Goal: Information Seeking & Learning: Find specific fact

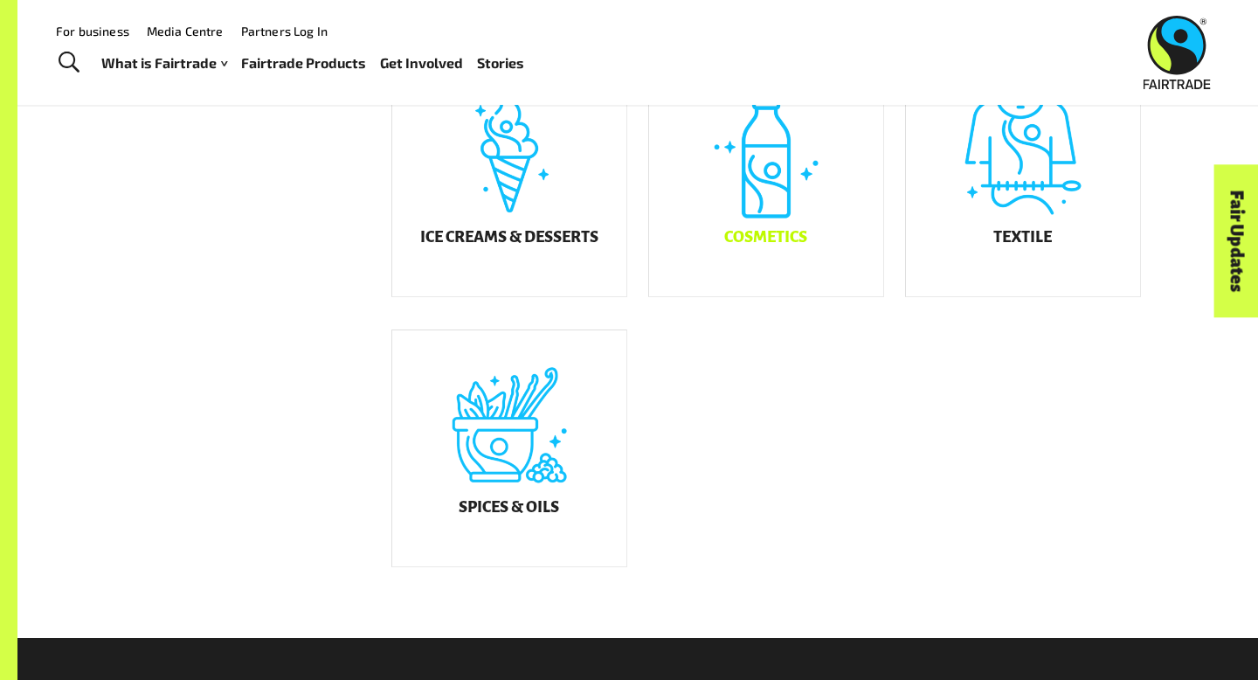
scroll to position [1021, 0]
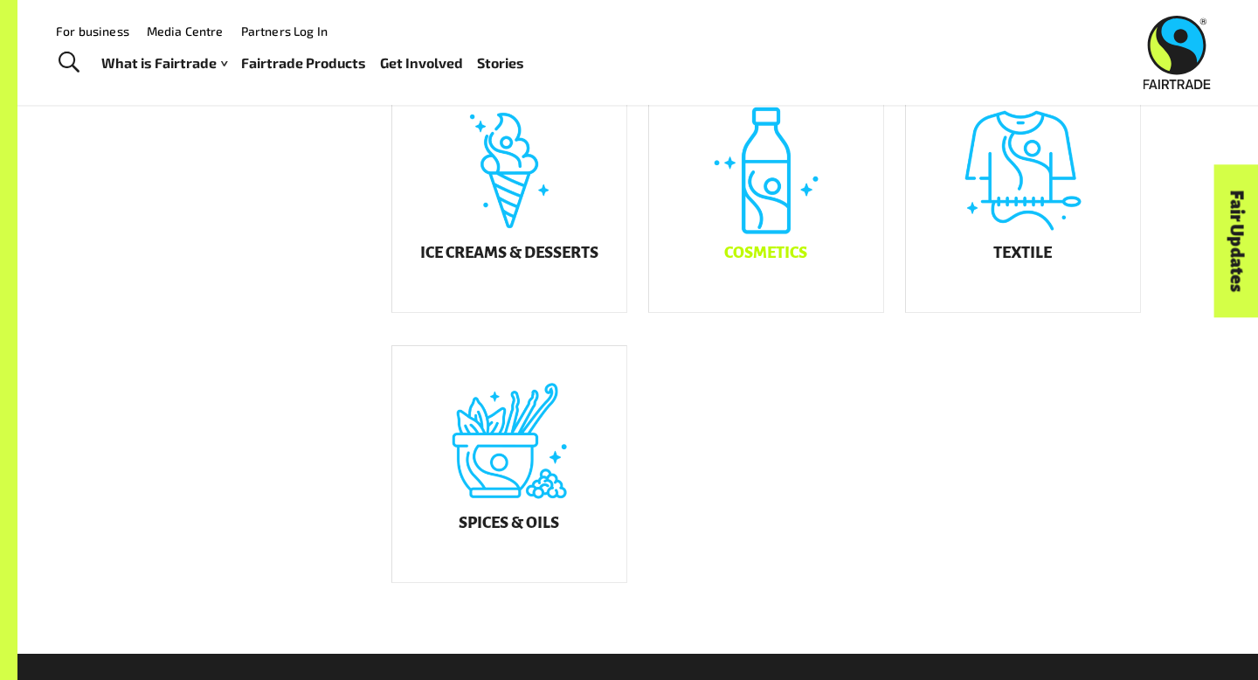
click at [774, 259] on h5 "Cosmetics" at bounding box center [765, 253] width 83 height 17
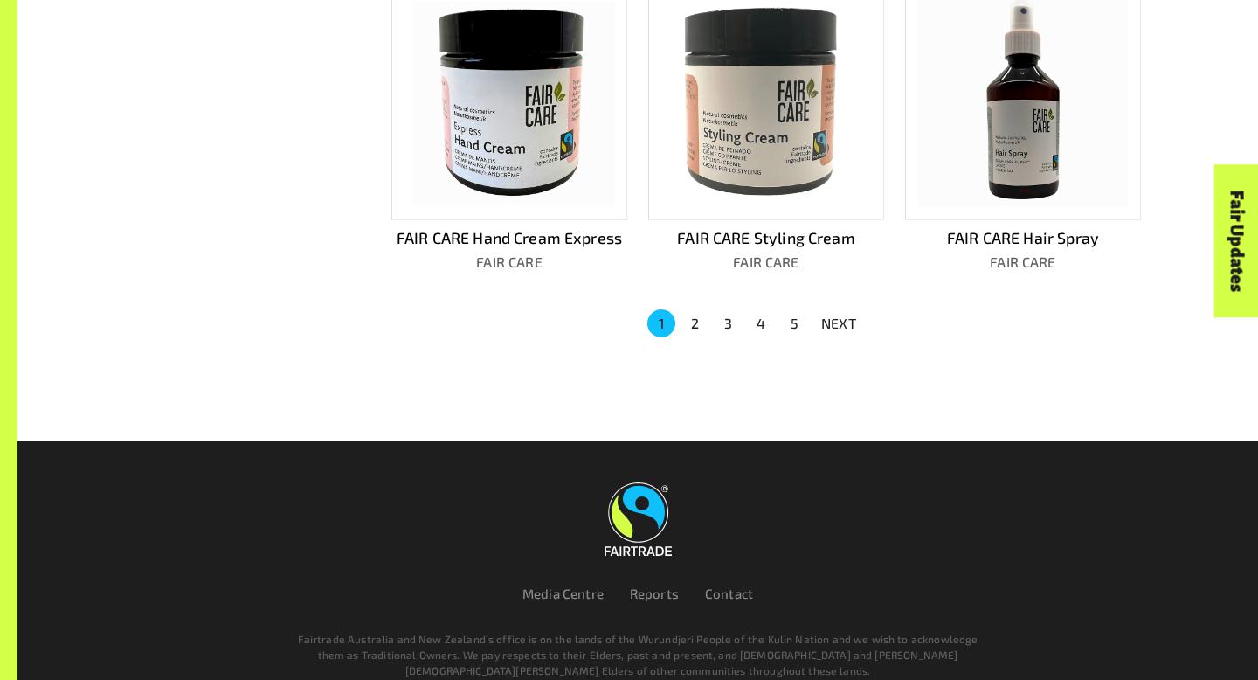
scroll to position [1227, 0]
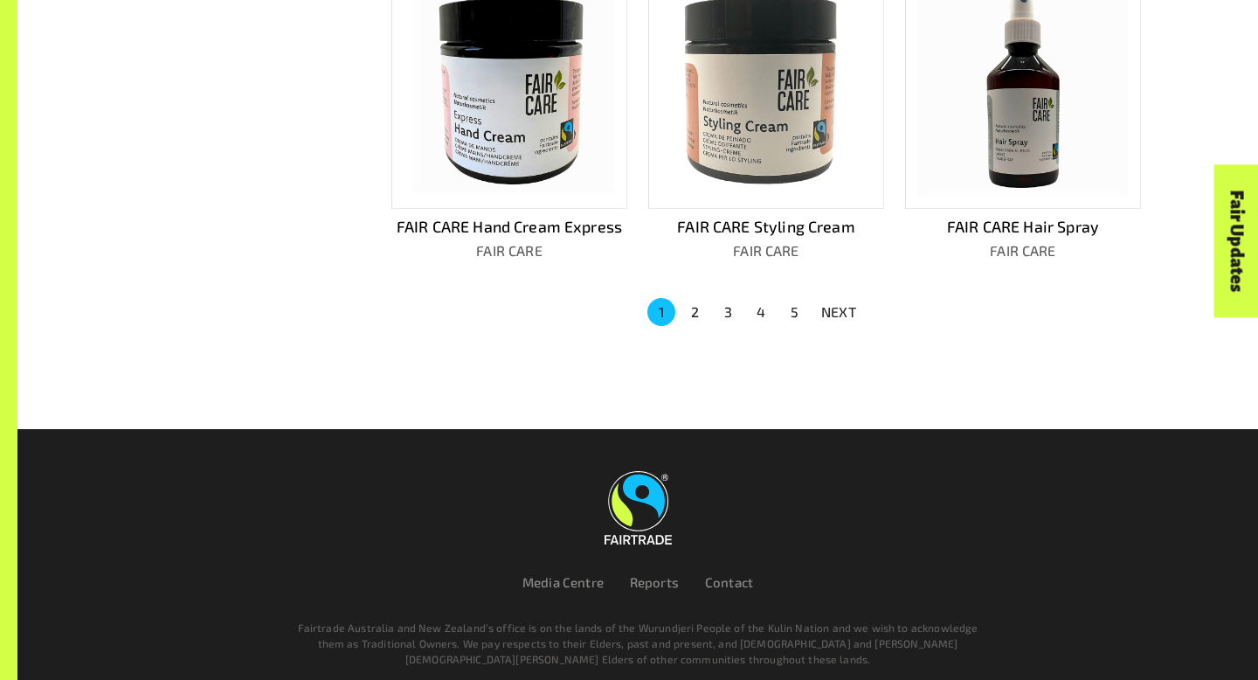
click at [693, 314] on button "2" at bounding box center [695, 312] width 28 height 28
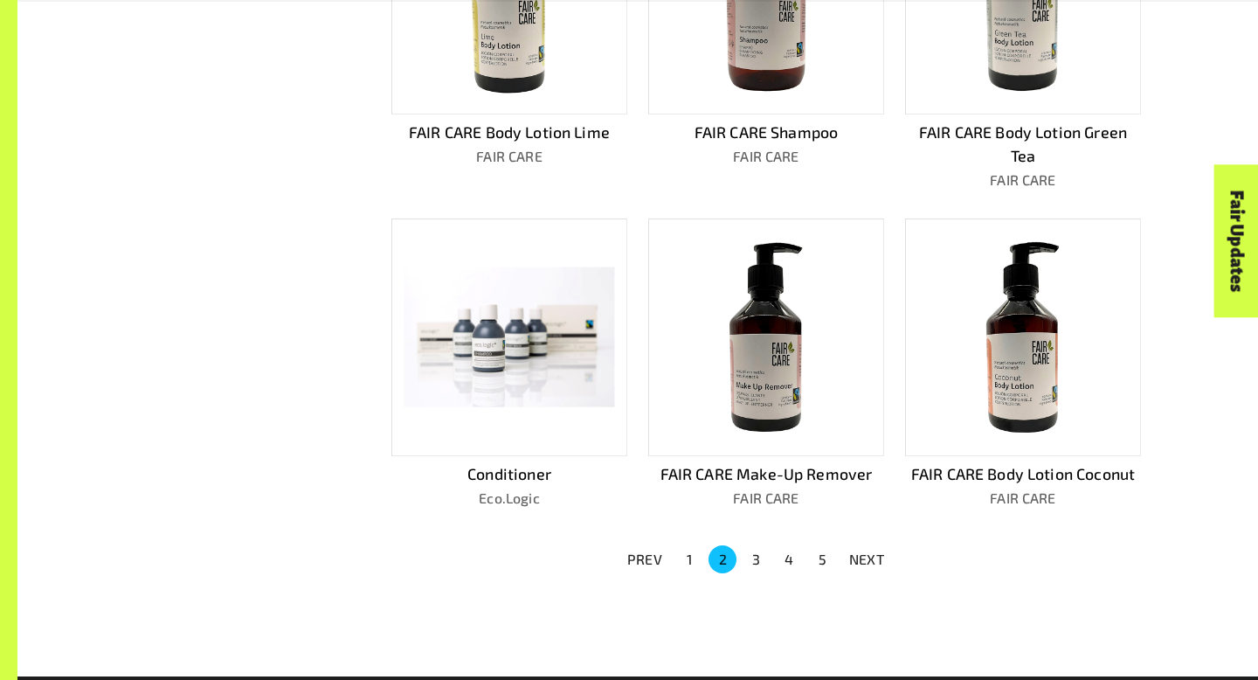
scroll to position [1264, 0]
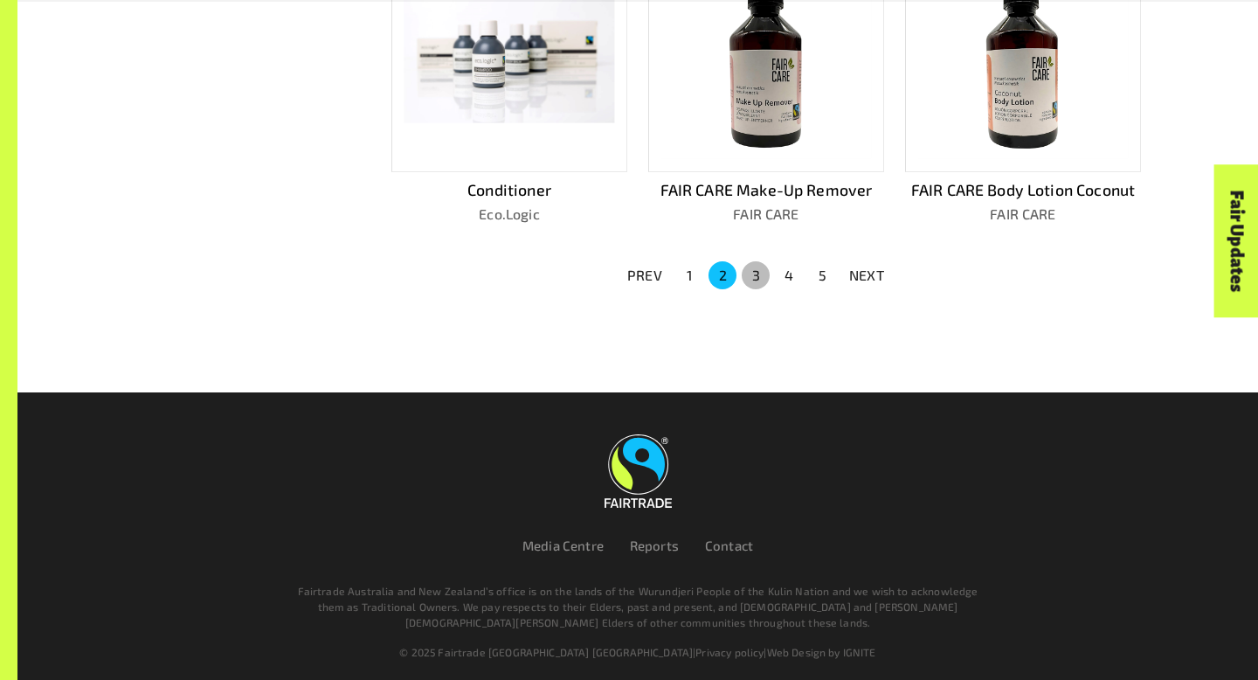
click at [750, 271] on button "3" at bounding box center [756, 275] width 28 height 28
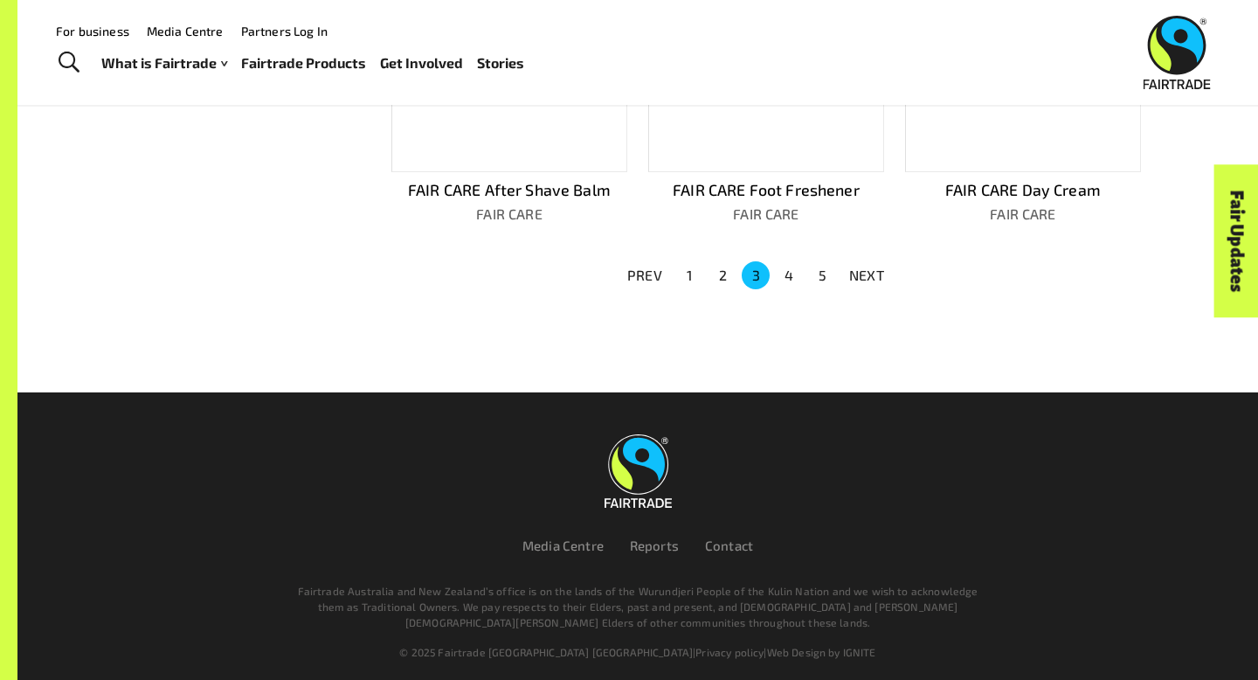
scroll to position [1240, 0]
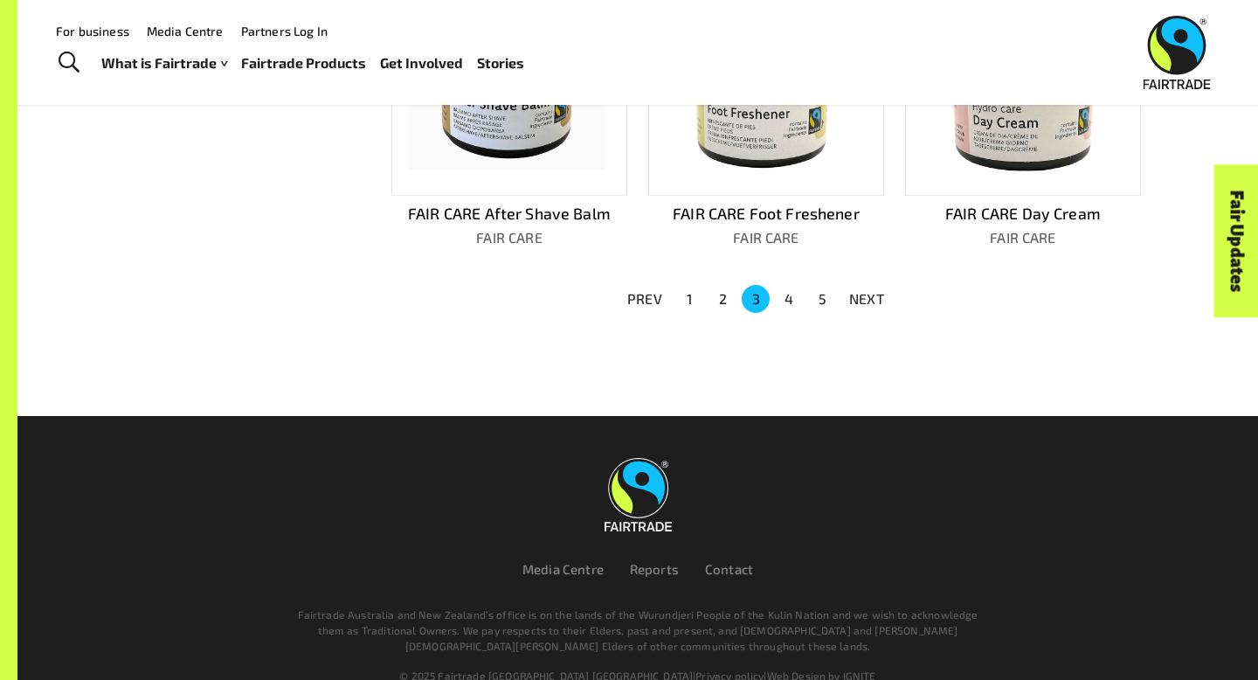
click at [789, 285] on button "4" at bounding box center [789, 299] width 28 height 28
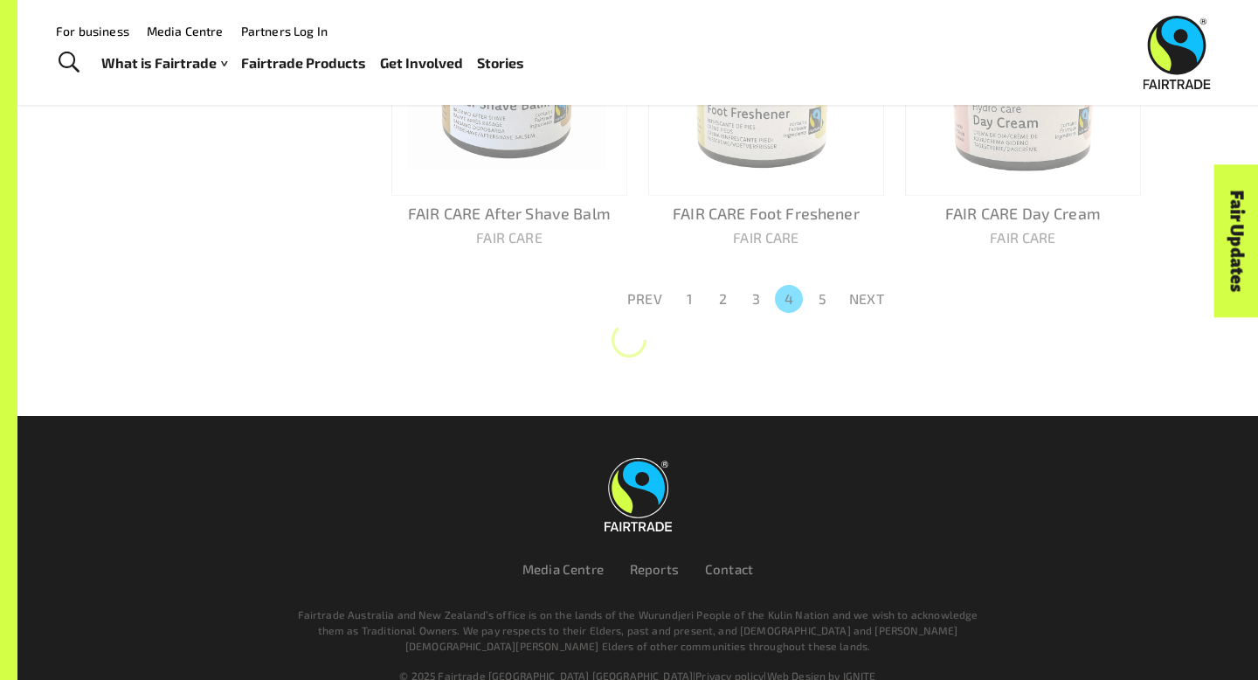
scroll to position [1264, 0]
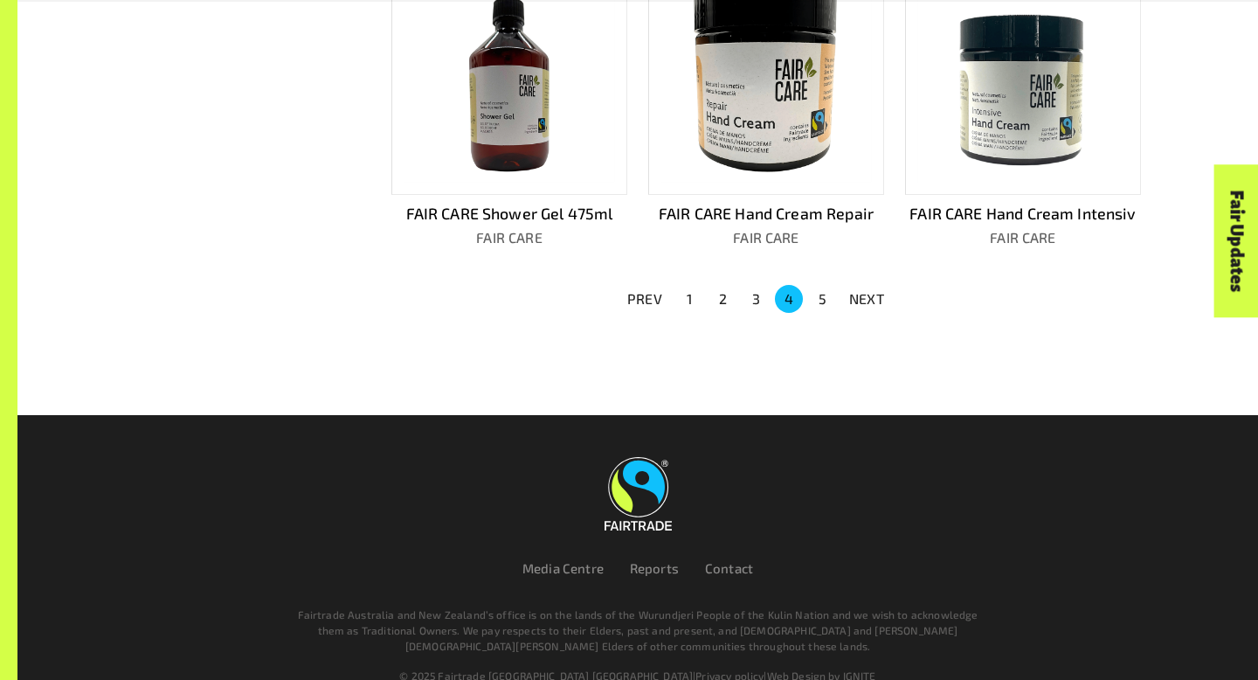
click at [820, 285] on button "5" at bounding box center [822, 299] width 28 height 28
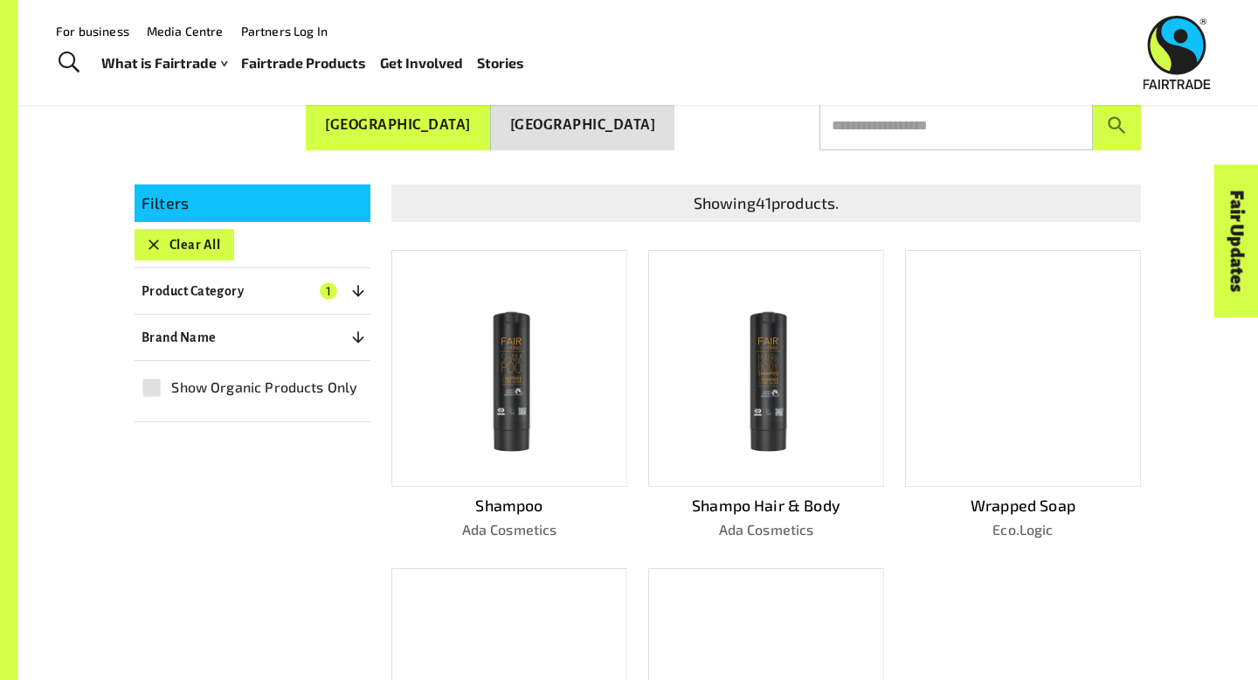
scroll to position [288, 0]
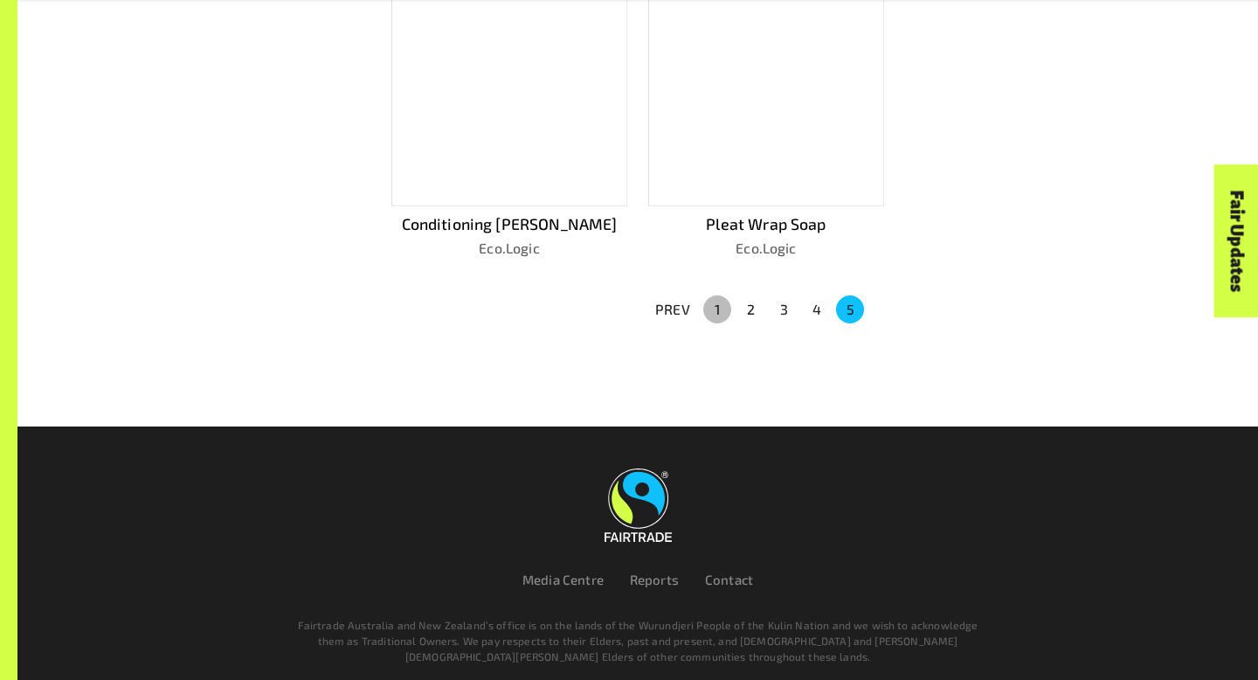
click at [715, 300] on button "1" at bounding box center [717, 309] width 28 height 28
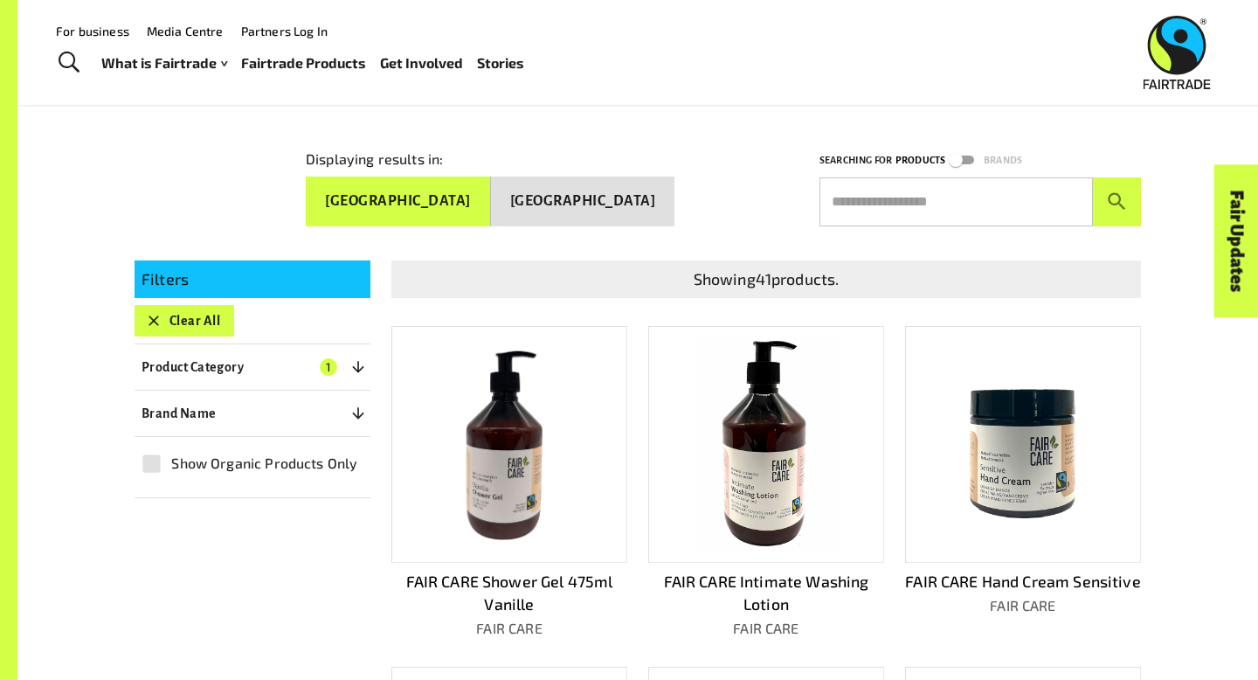
scroll to position [205, 0]
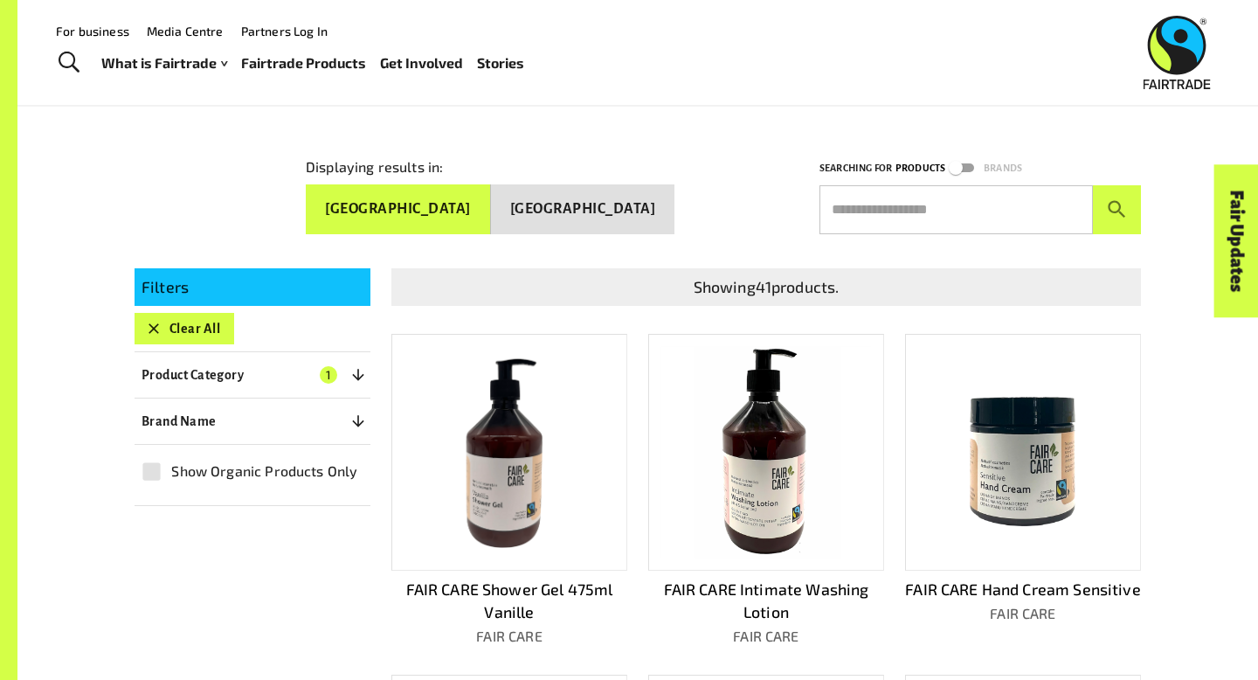
click at [366, 412] on icon "button" at bounding box center [357, 420] width 17 height 17
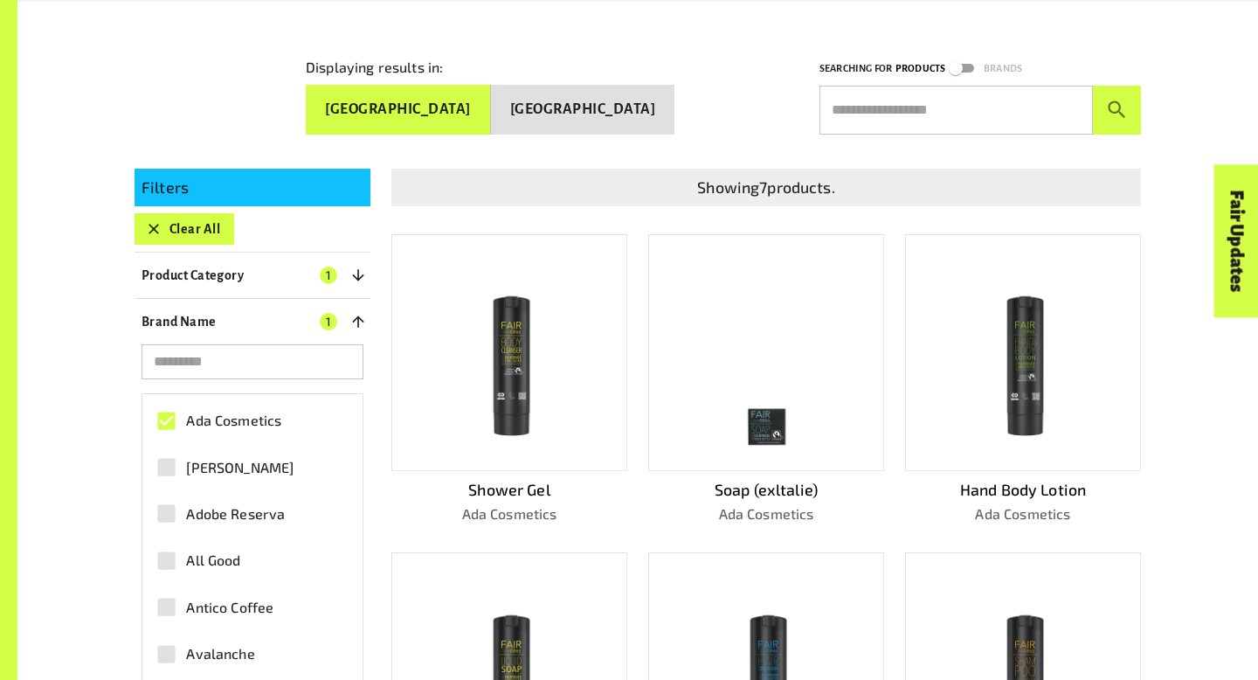
scroll to position [344, 0]
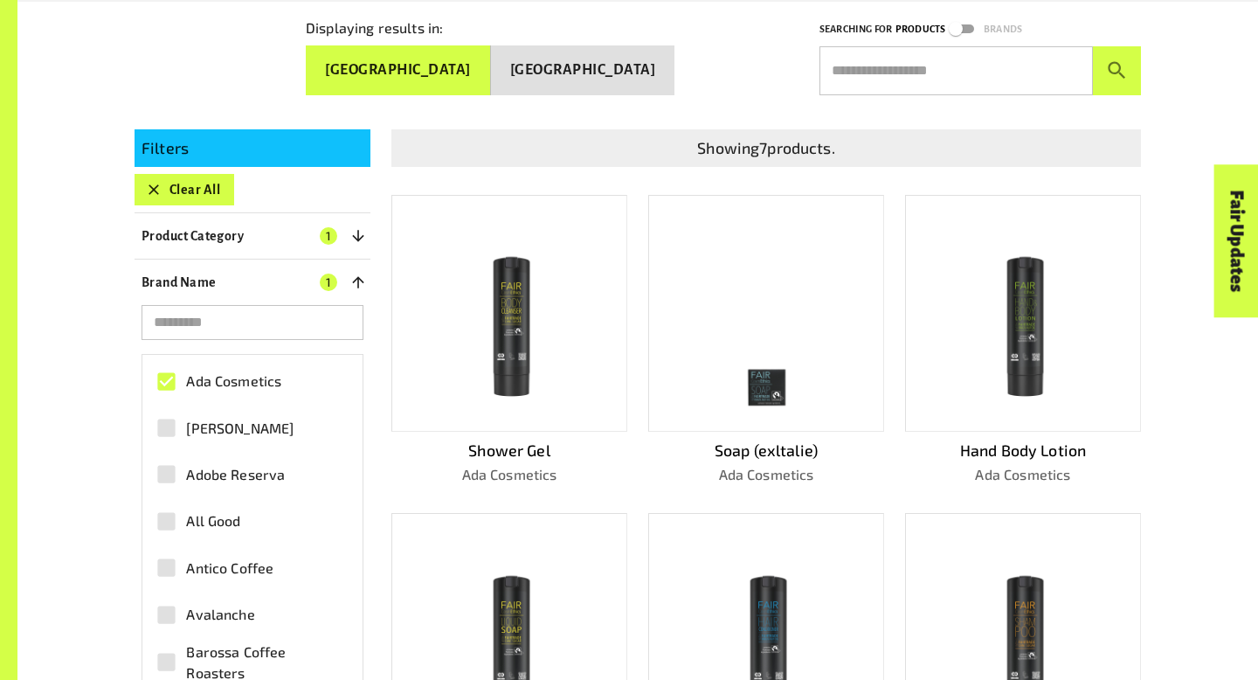
click at [288, 422] on label "[PERSON_NAME]" at bounding box center [243, 427] width 192 height 39
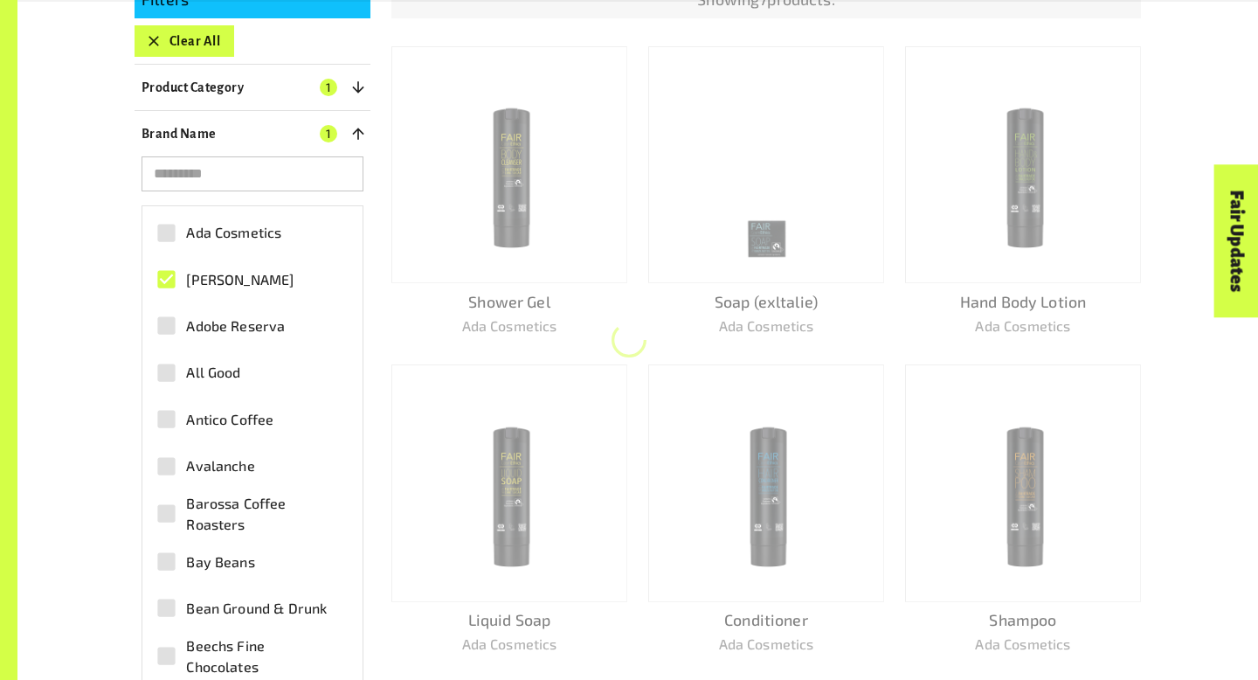
scroll to position [504, 0]
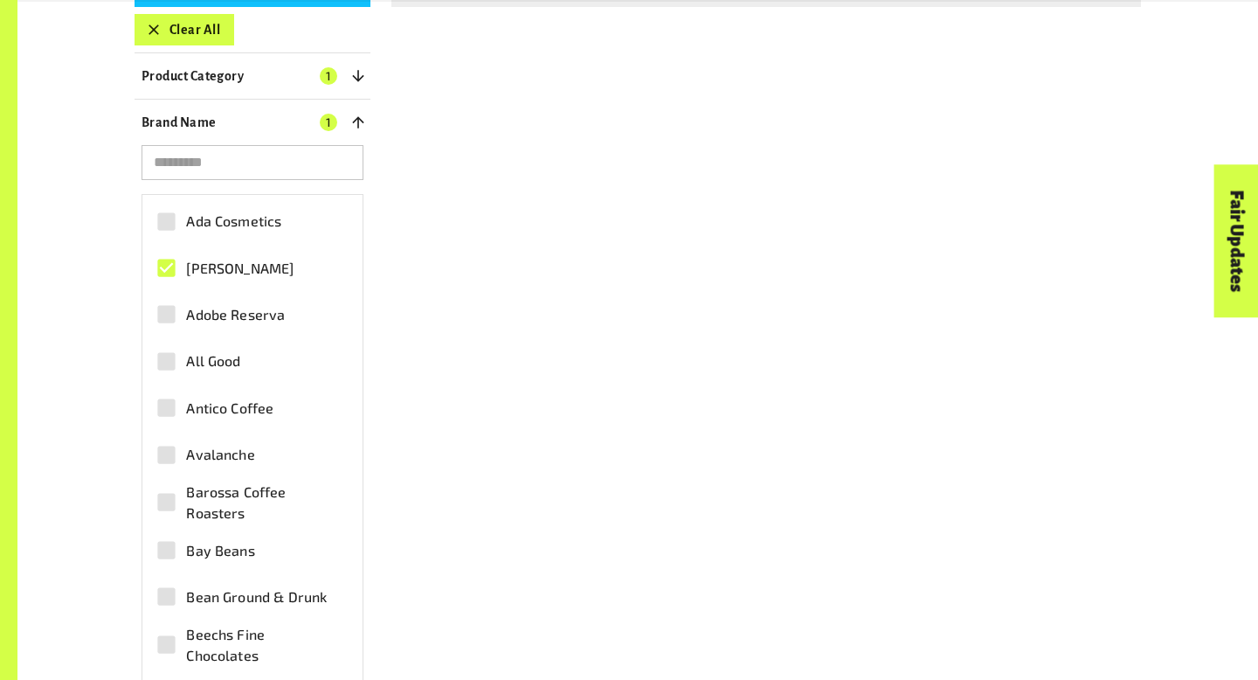
click at [638, 319] on div "Filters Clear All Product Category 1 ​ Coffee Gold & Jewellery Chocolate Juices…" at bounding box center [627, 374] width 1027 height 853
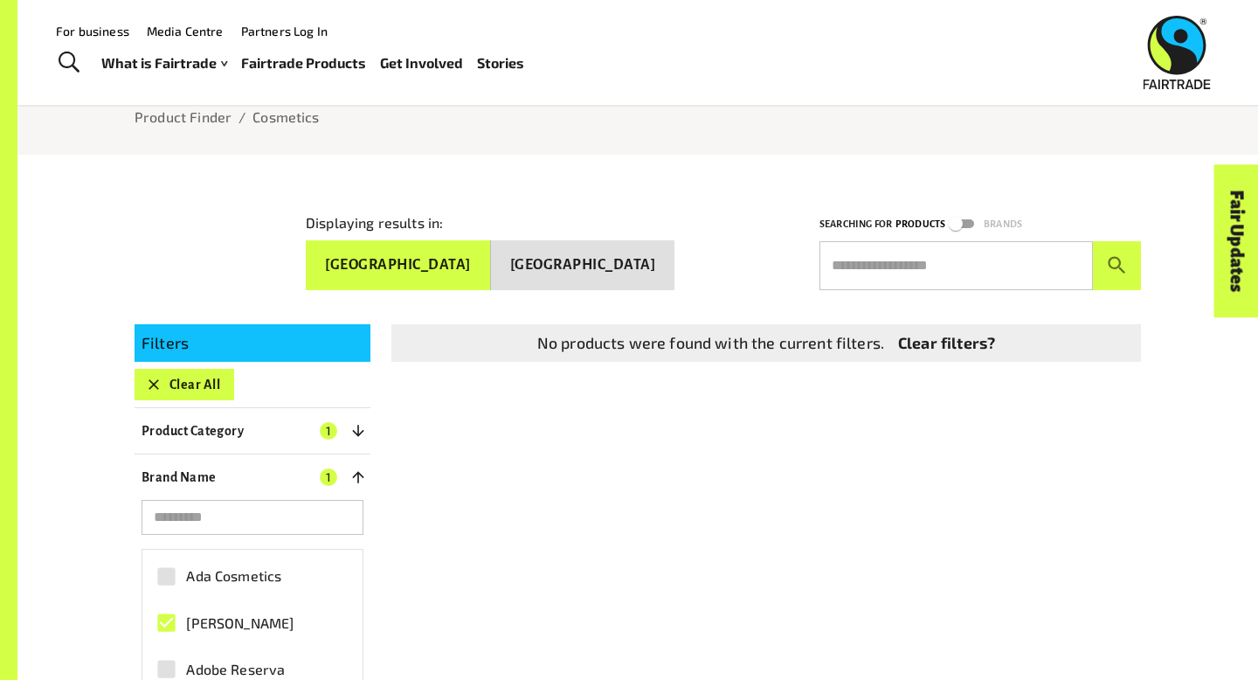
scroll to position [0, 0]
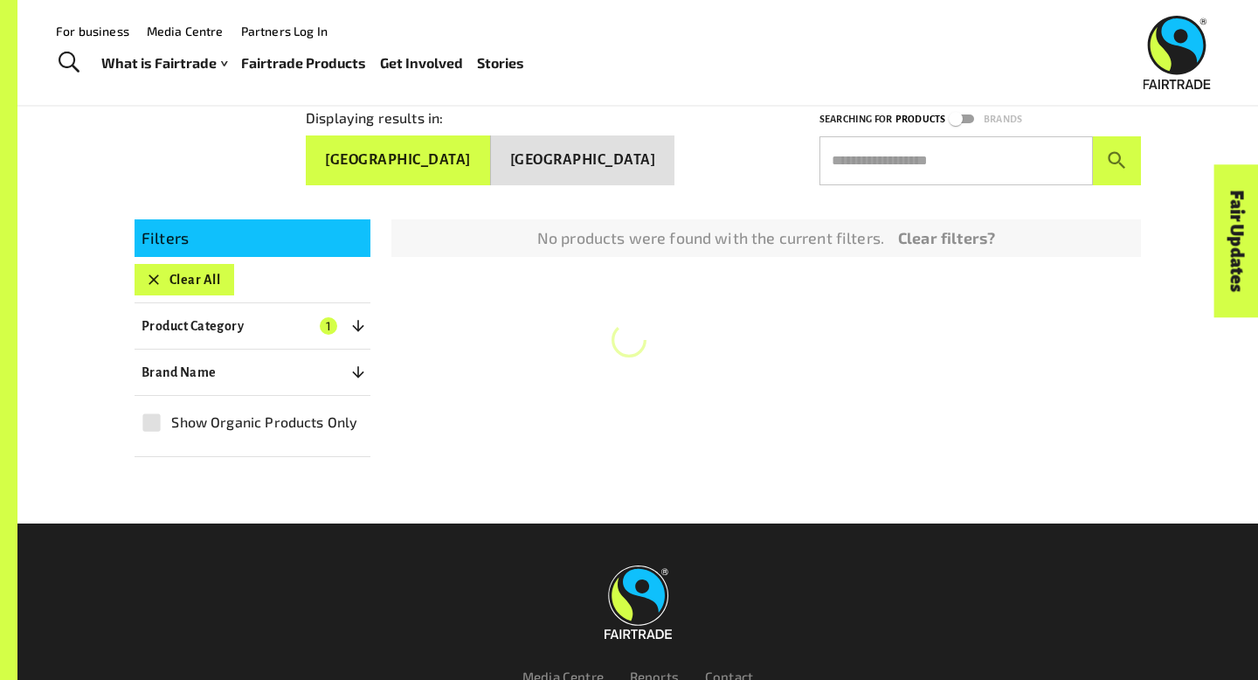
scroll to position [251, 0]
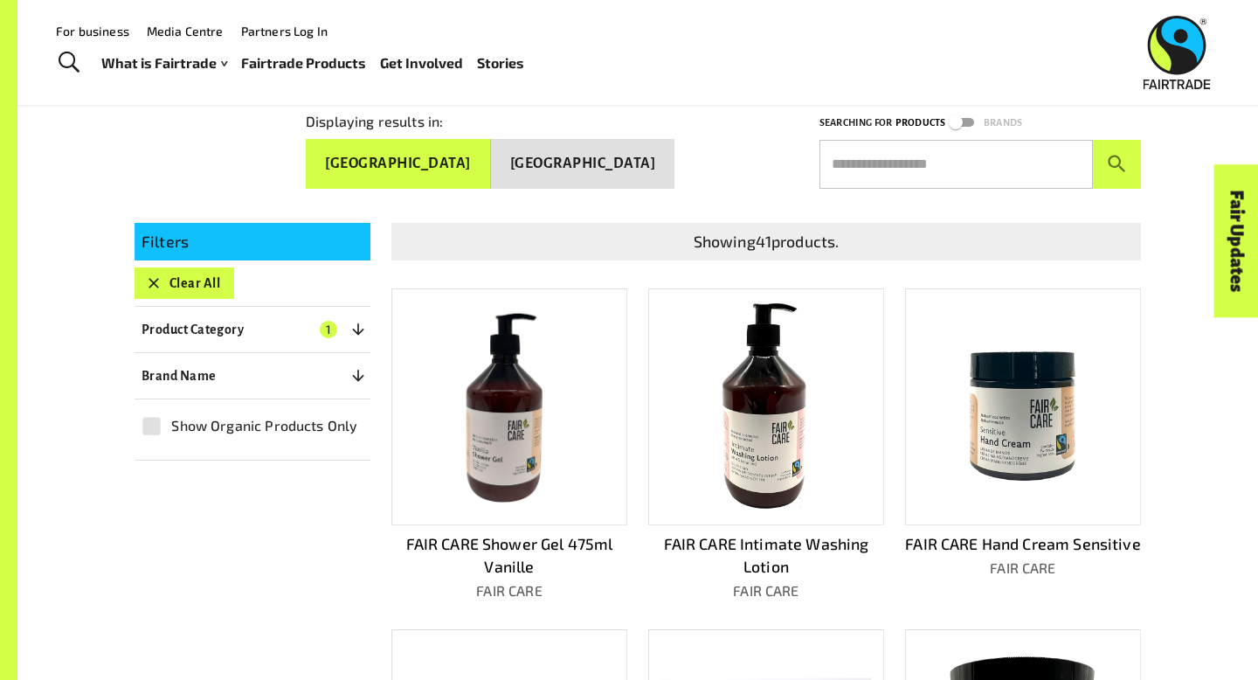
click at [346, 327] on button "Product Category 1" at bounding box center [253, 329] width 236 height 31
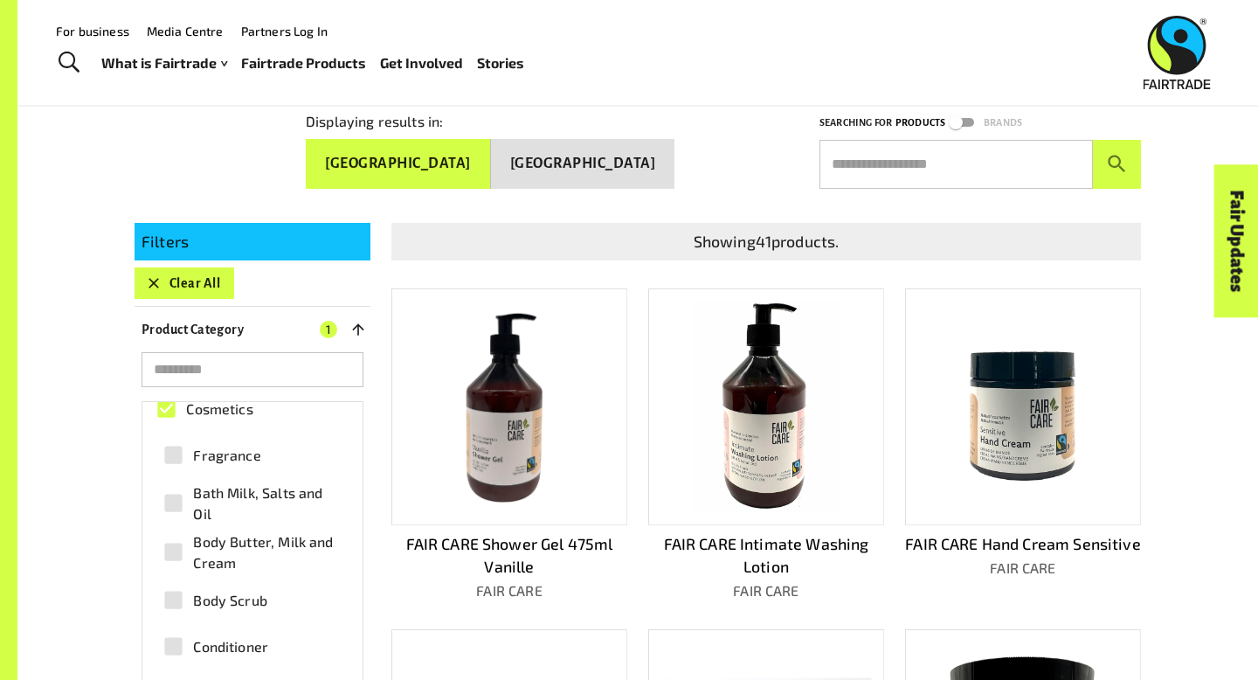
scroll to position [353, 0]
click at [348, 326] on button "Product Category 1" at bounding box center [253, 329] width 236 height 31
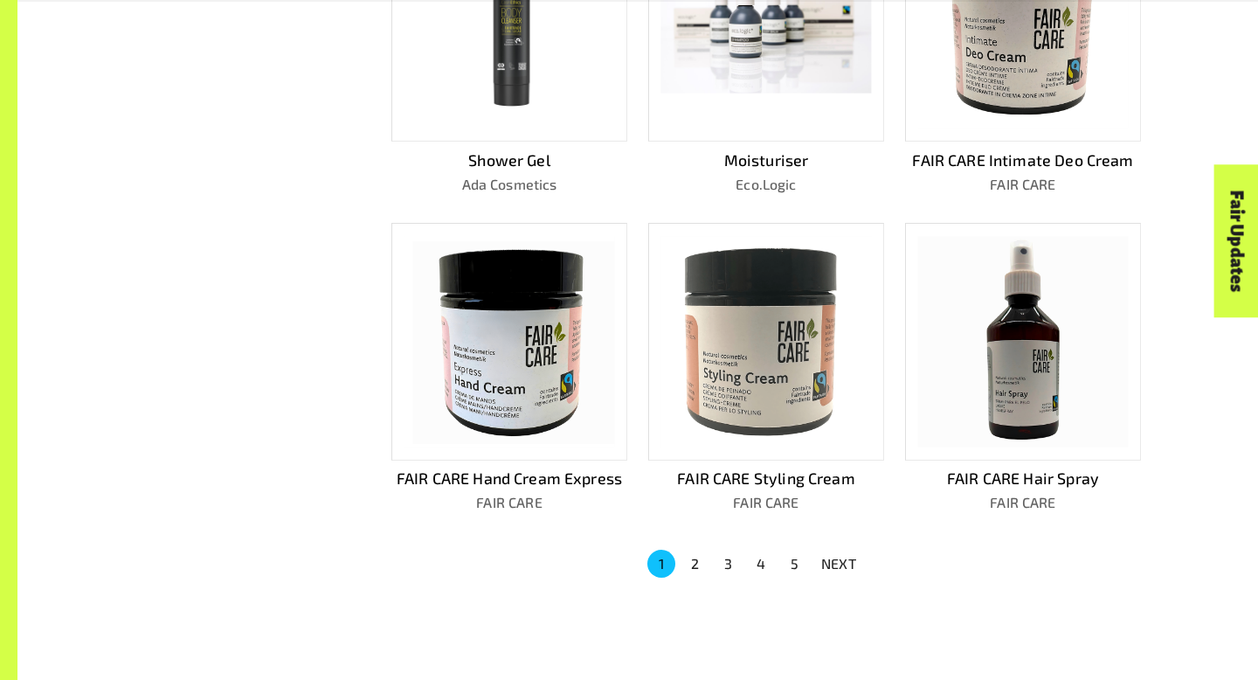
scroll to position [978, 0]
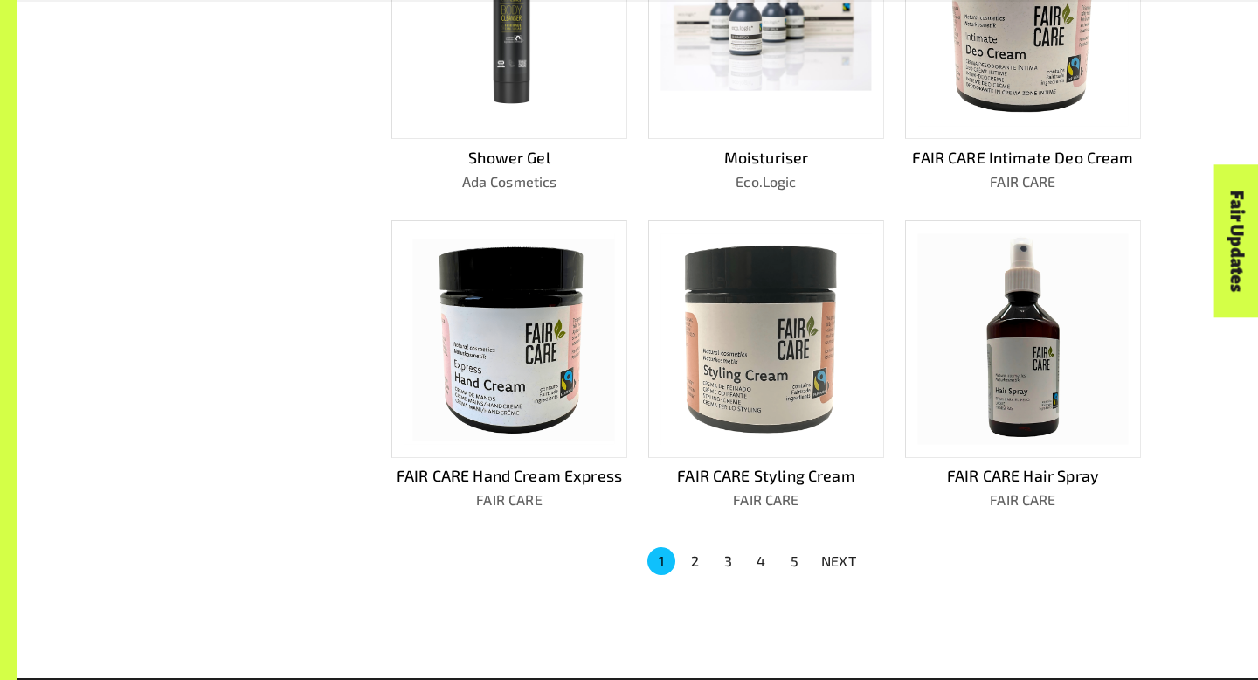
click at [704, 562] on button "2" at bounding box center [695, 561] width 28 height 28
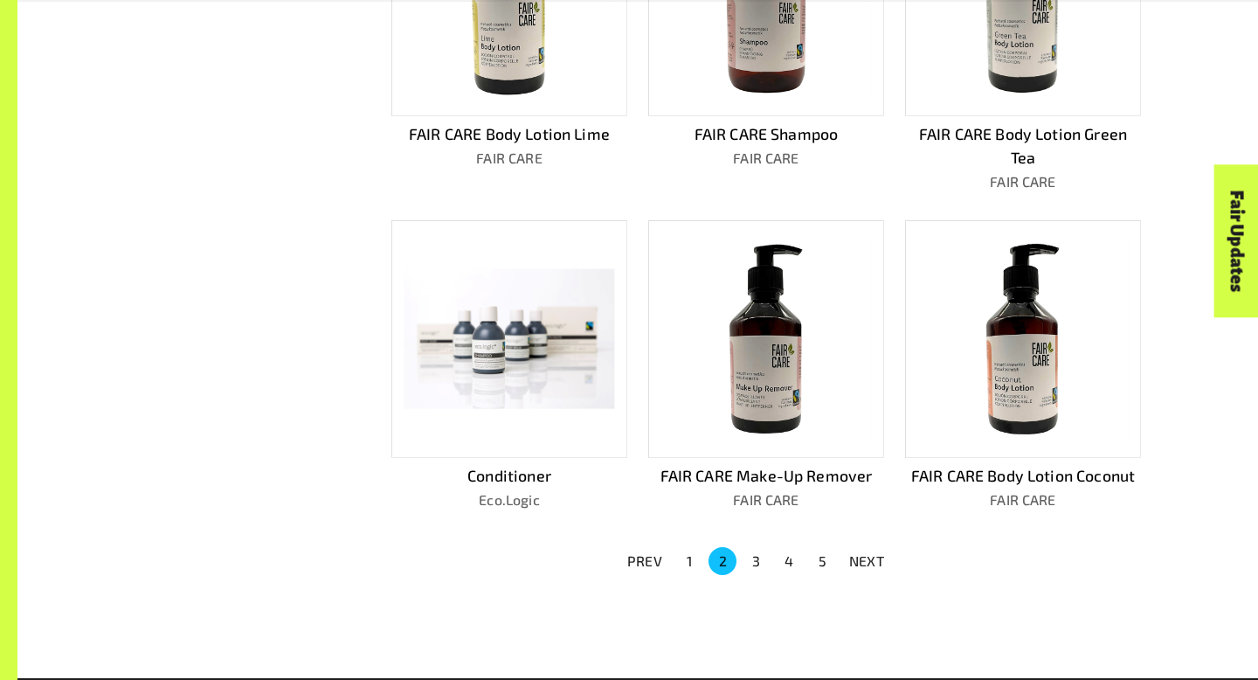
click at [723, 558] on button "2" at bounding box center [722, 561] width 28 height 28
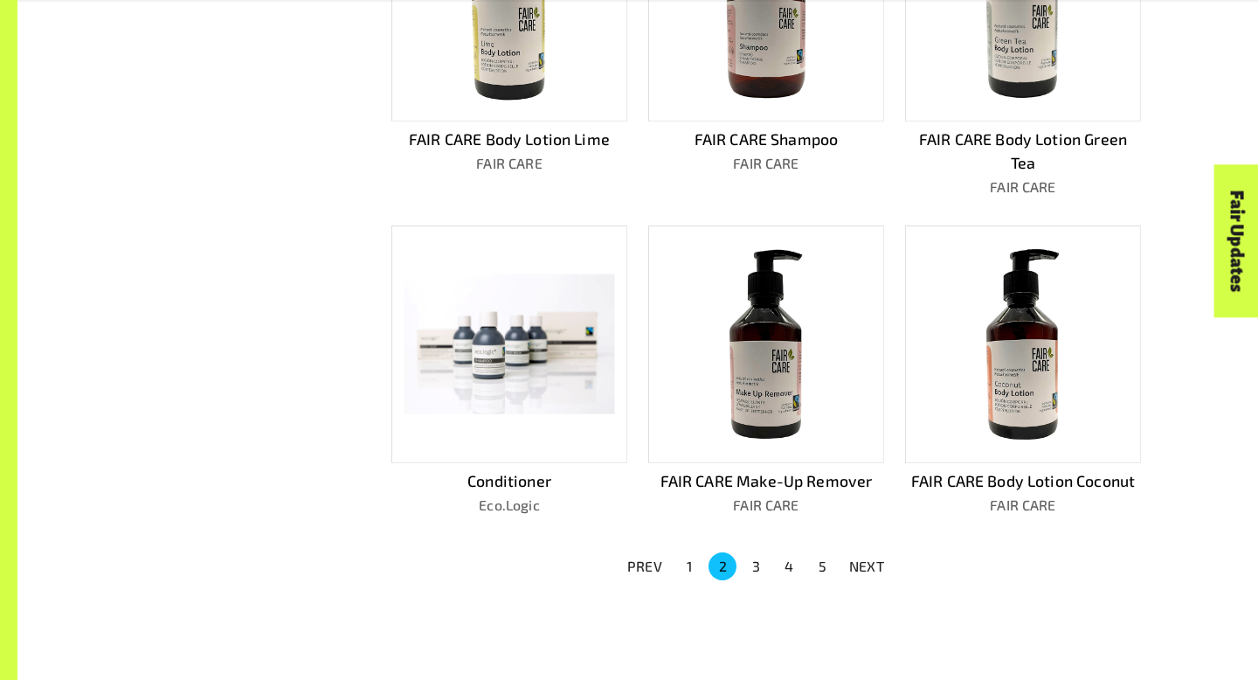
scroll to position [977, 0]
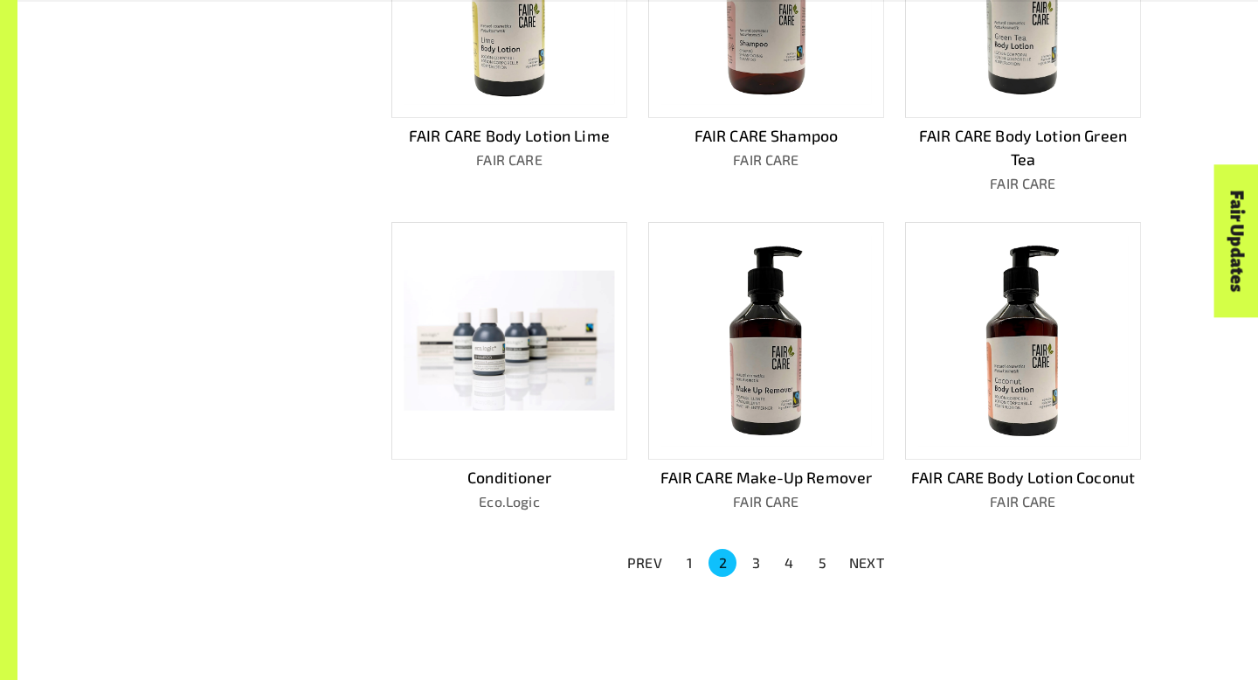
click at [717, 569] on ul "PREV 1 2 3 4 5 NEXT" at bounding box center [756, 562] width 278 height 31
click at [689, 549] on button "1" at bounding box center [689, 563] width 28 height 28
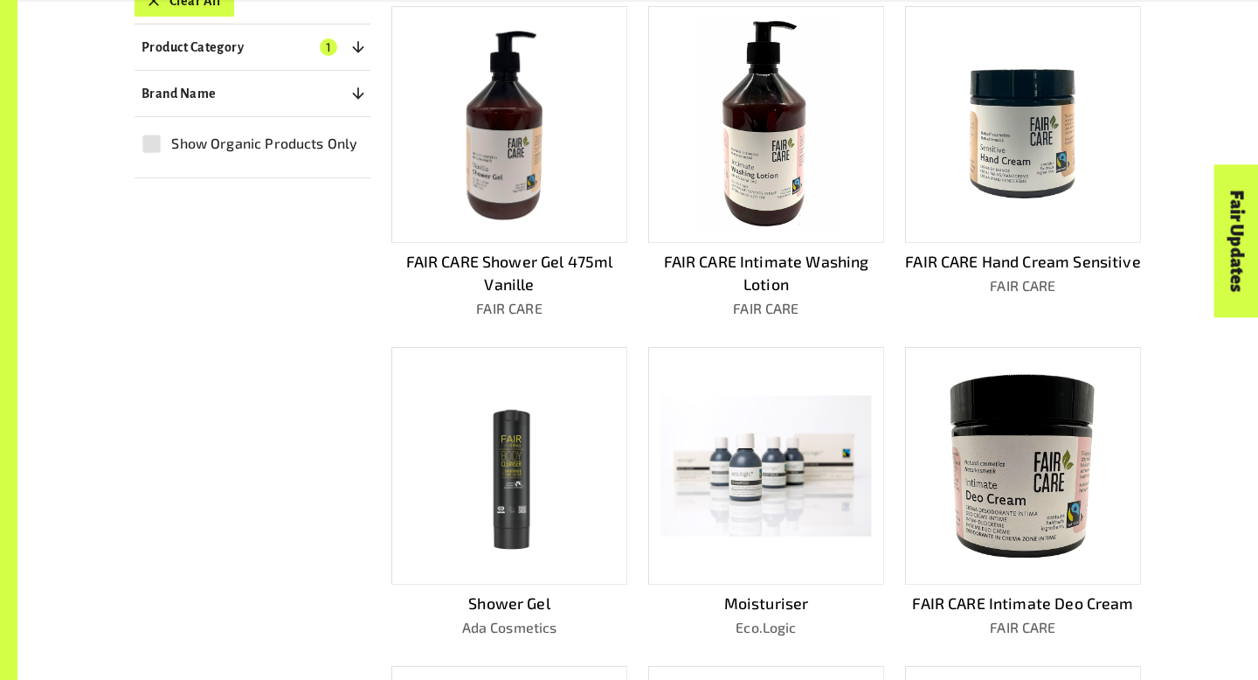
scroll to position [542, 0]
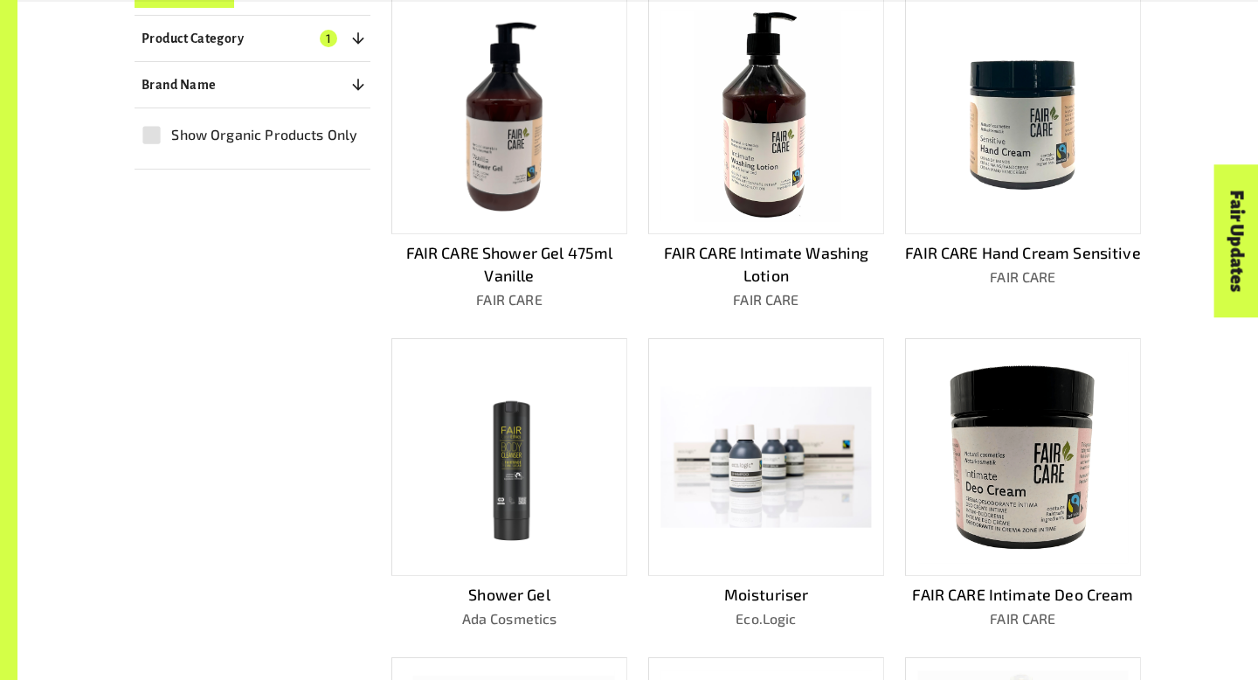
click at [700, 172] on img at bounding box center [765, 115] width 211 height 211
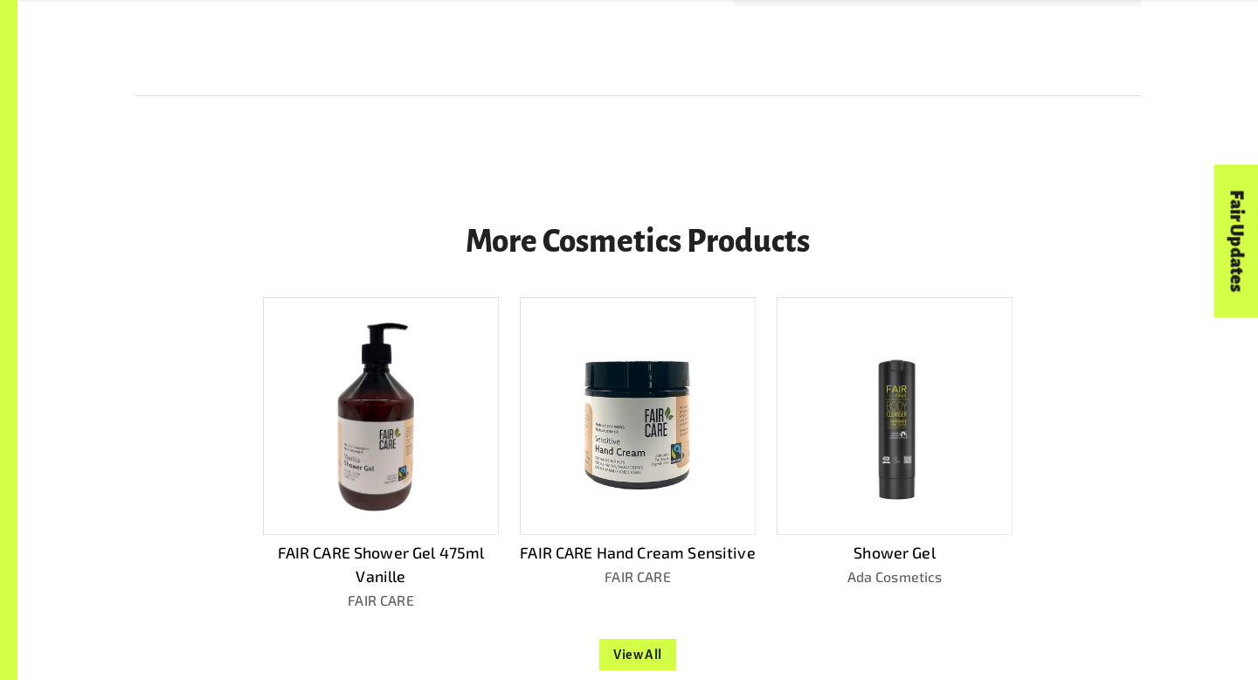
scroll to position [1773, 0]
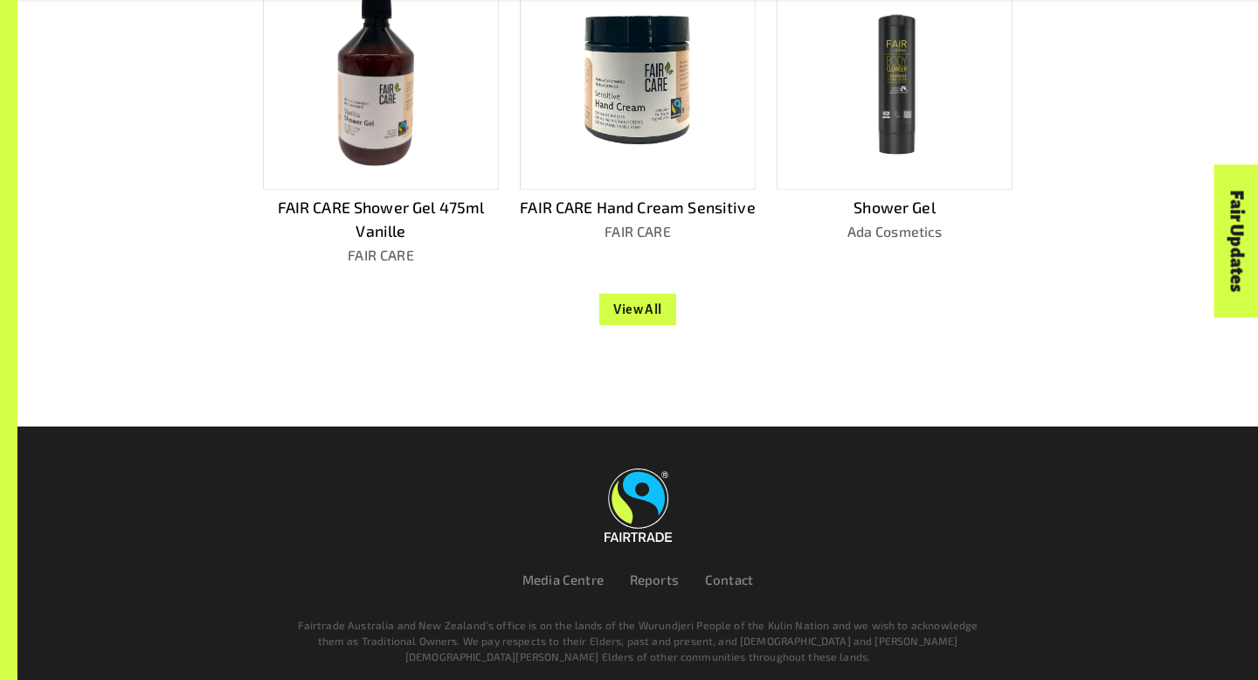
click at [646, 294] on button "View All" at bounding box center [637, 309] width 77 height 31
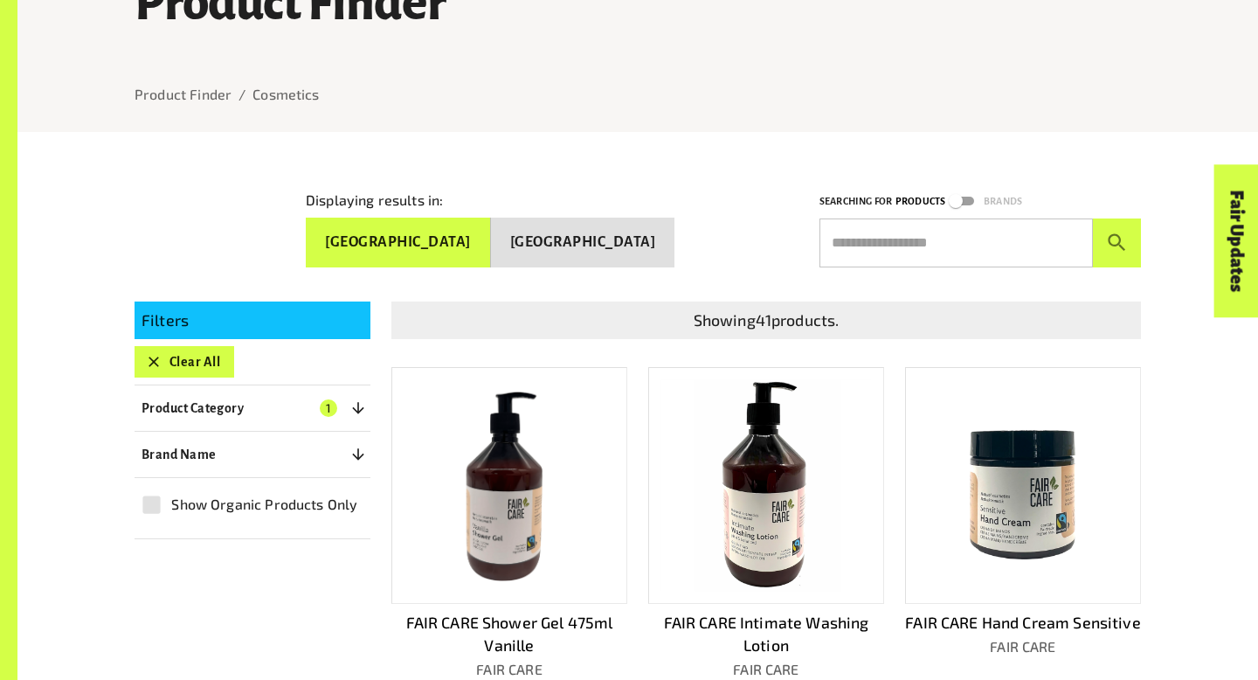
scroll to position [181, 0]
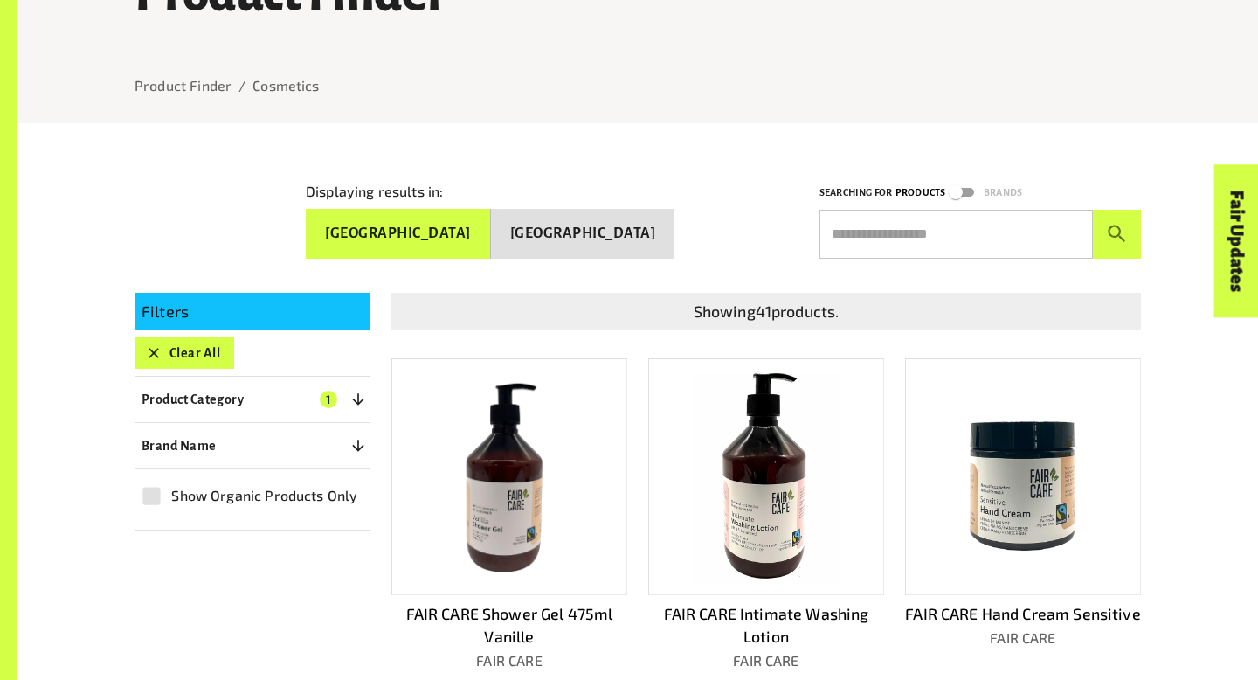
click at [1189, 268] on div "Product Finder Product Finder / Cosmetics Displaying results in: Australia New …" at bounding box center [637, 647] width 1240 height 1656
click at [1235, 260] on link "Fair Updates" at bounding box center [1236, 241] width 45 height 153
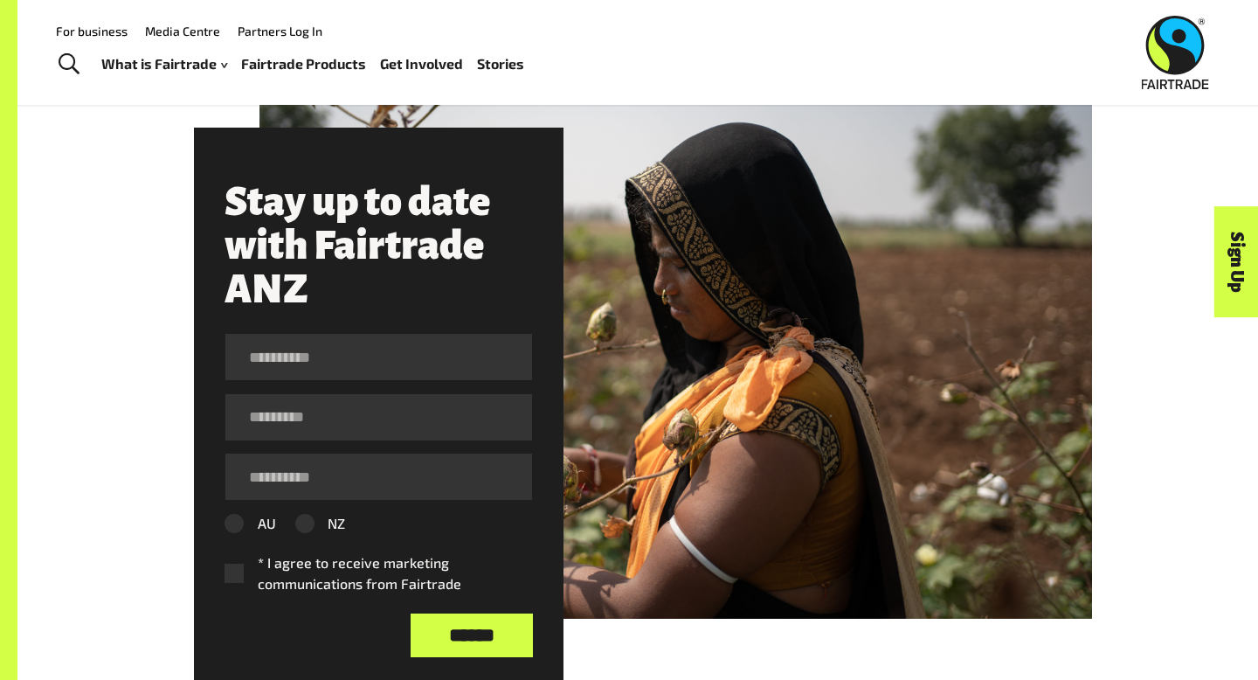
scroll to position [931, 0]
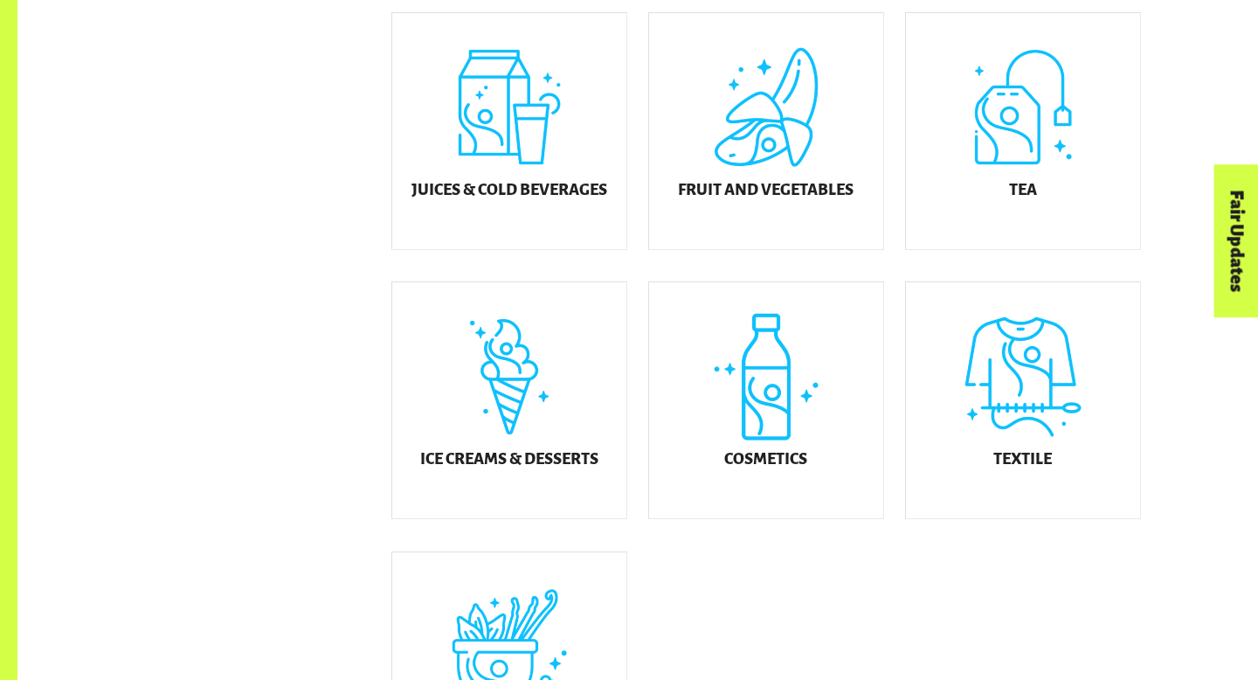
scroll to position [838, 0]
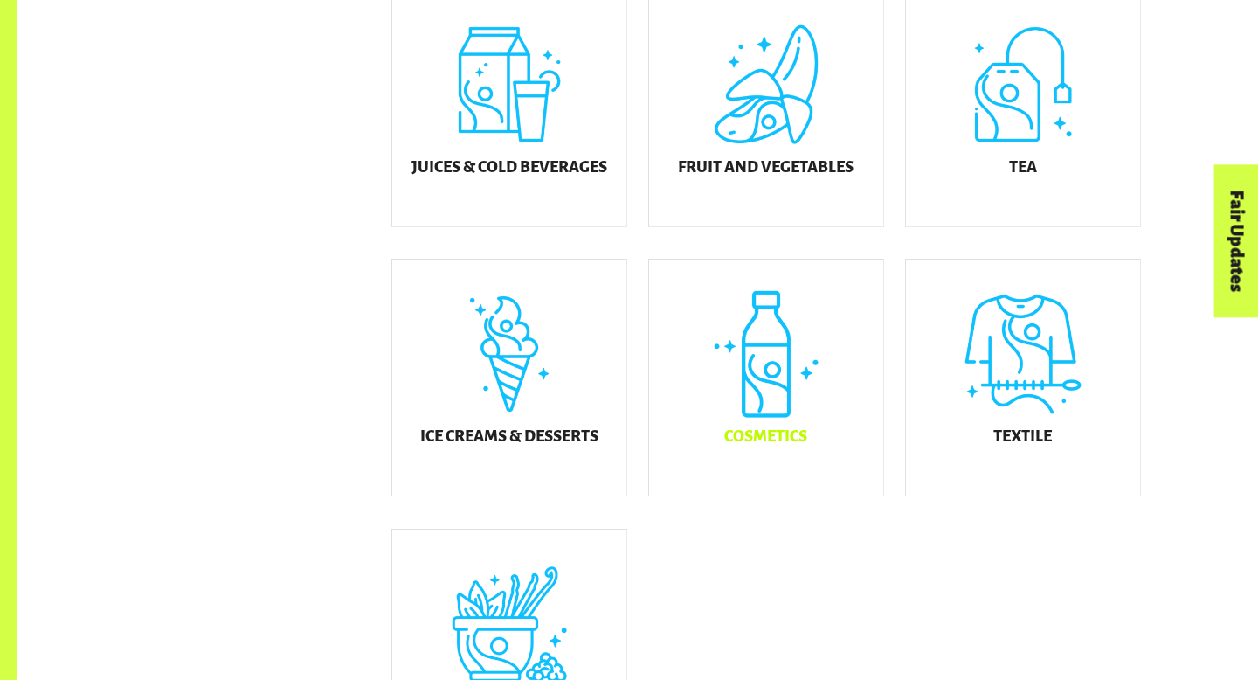
click at [806, 405] on div "Cosmetics" at bounding box center [766, 377] width 234 height 236
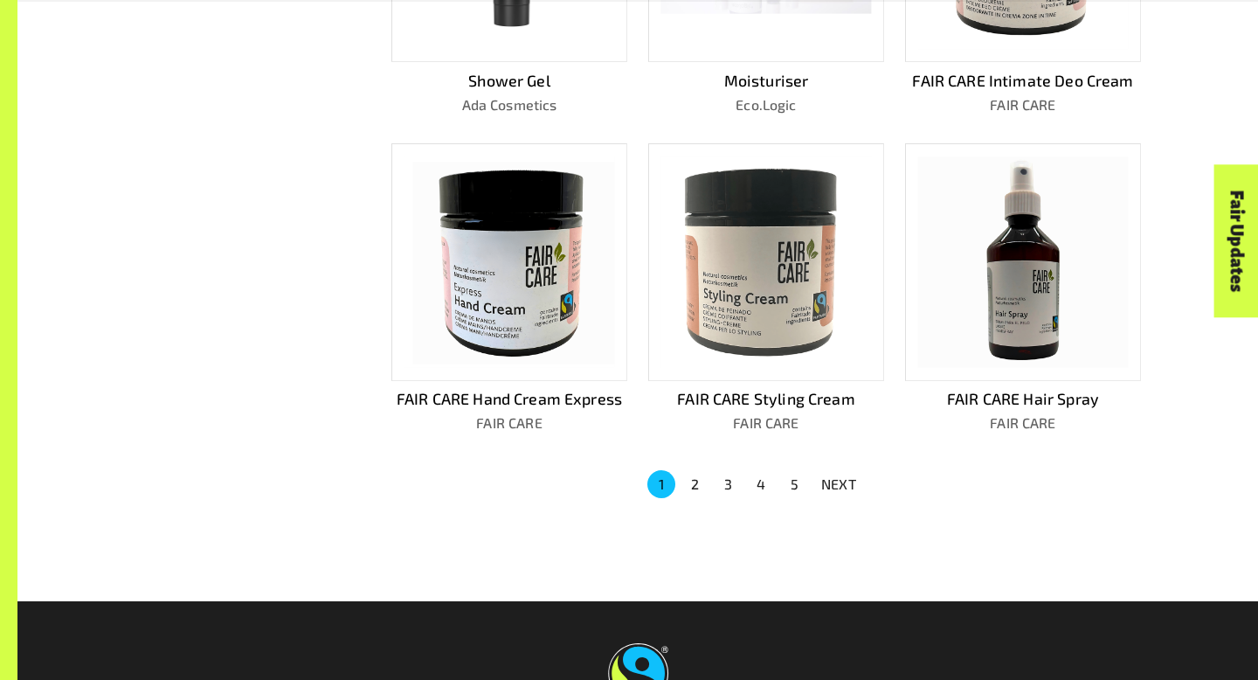
scroll to position [1061, 0]
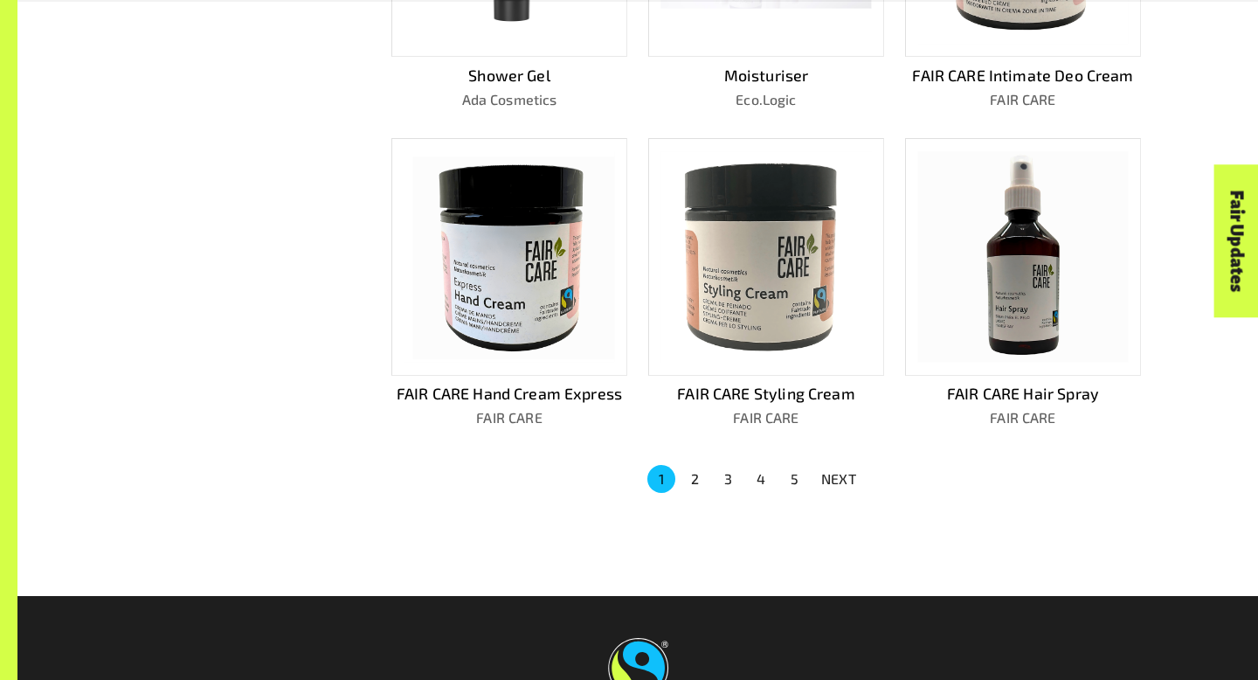
click at [694, 466] on button "2" at bounding box center [695, 479] width 28 height 28
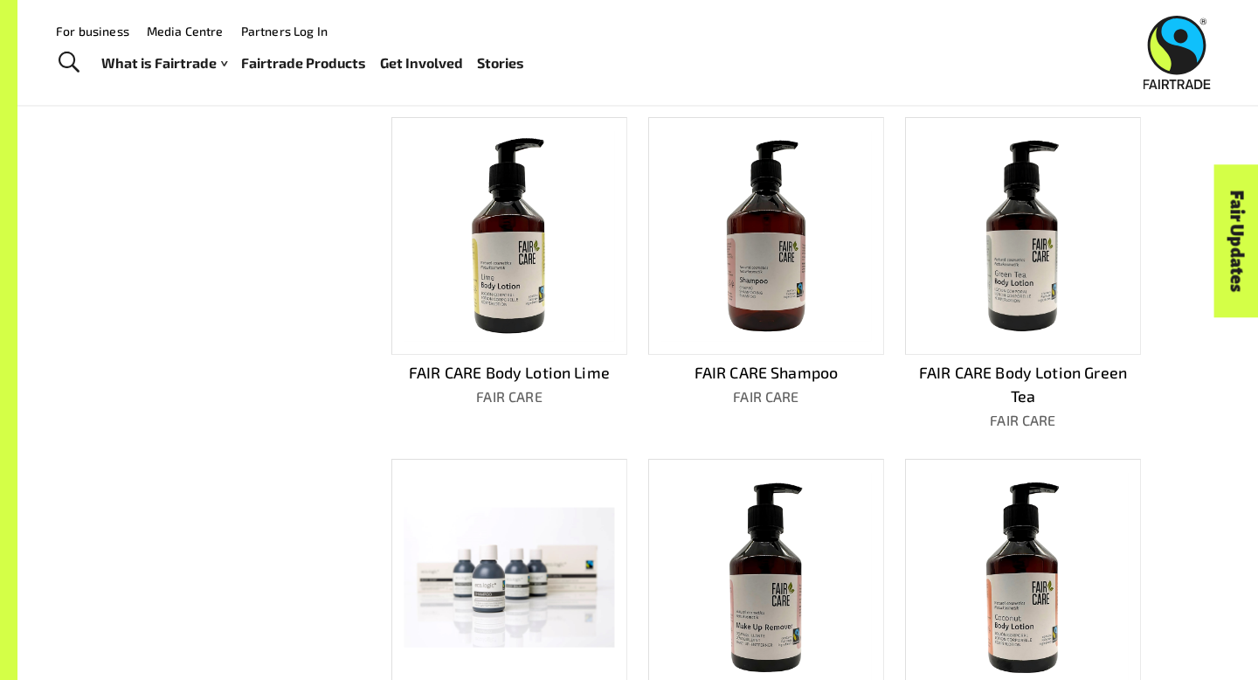
scroll to position [734, 0]
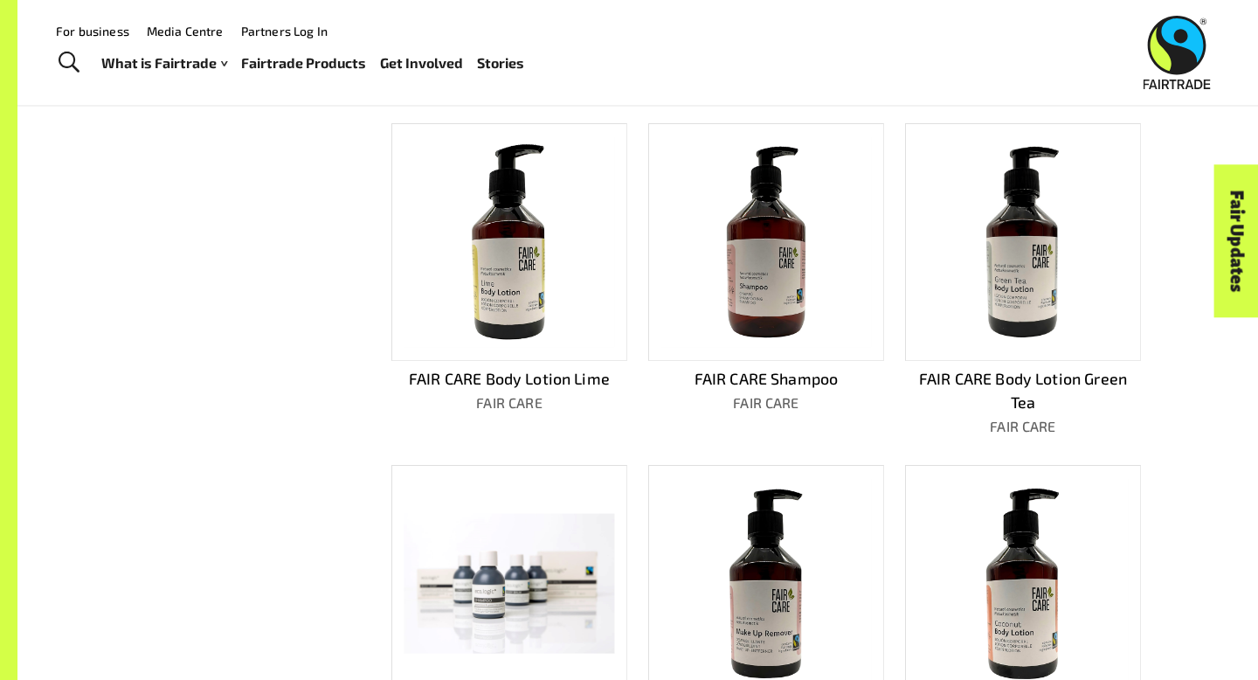
click at [965, 303] on img at bounding box center [1022, 241] width 211 height 211
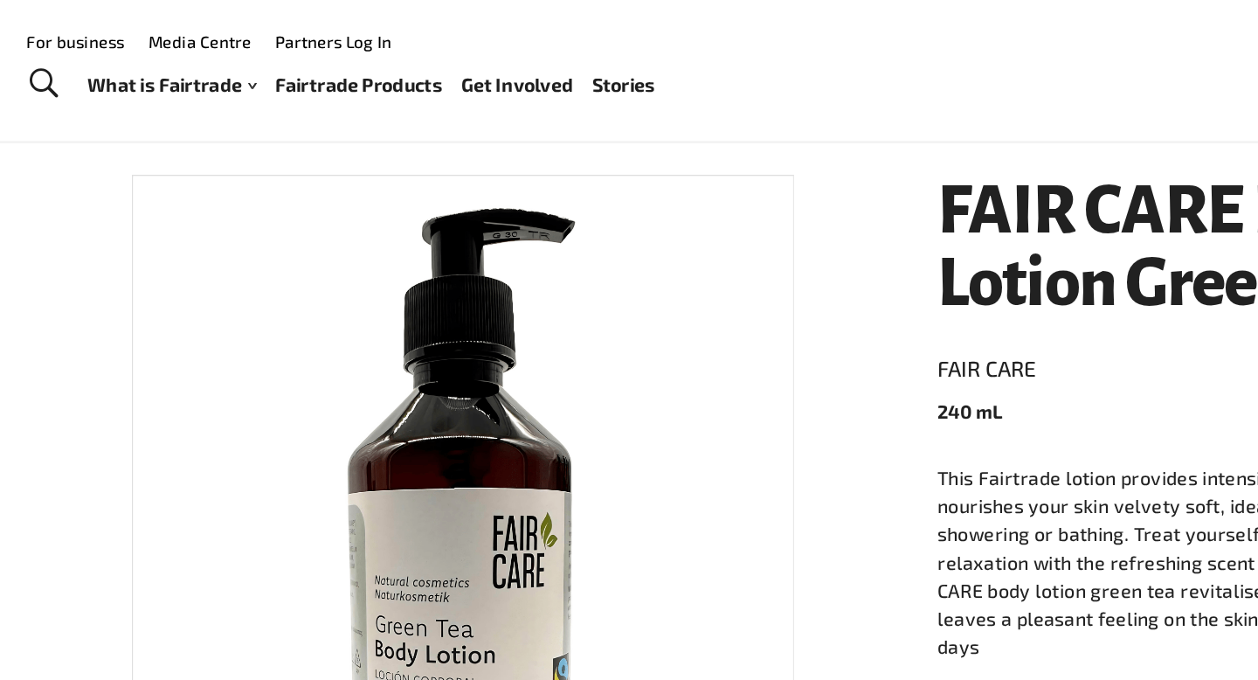
scroll to position [237, 0]
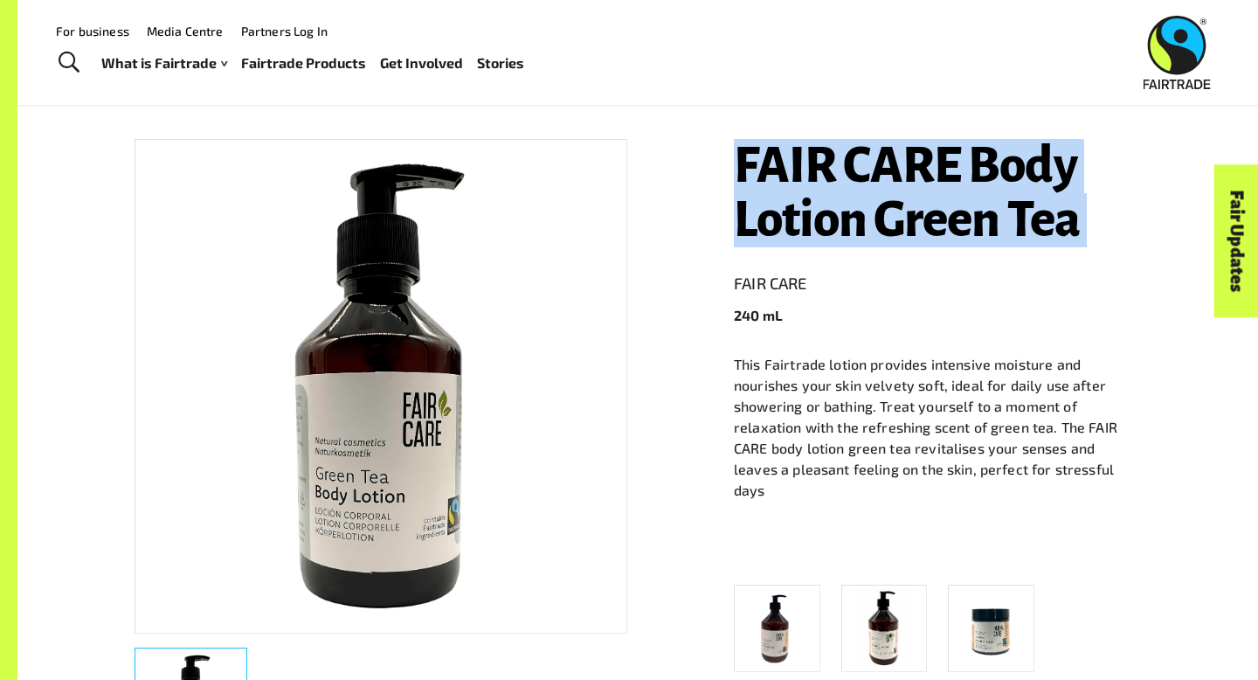
drag, startPoint x: 727, startPoint y: 170, endPoint x: 998, endPoint y: 269, distance: 289.1
click at [998, 269] on div "FAIR CARE Body Lotion Green Tea FAIR CARE 240 mL This Fairtrade lotion provides…" at bounding box center [927, 458] width 428 height 681
copy h1 "FAIR CARE Body Lotion Green Tea"
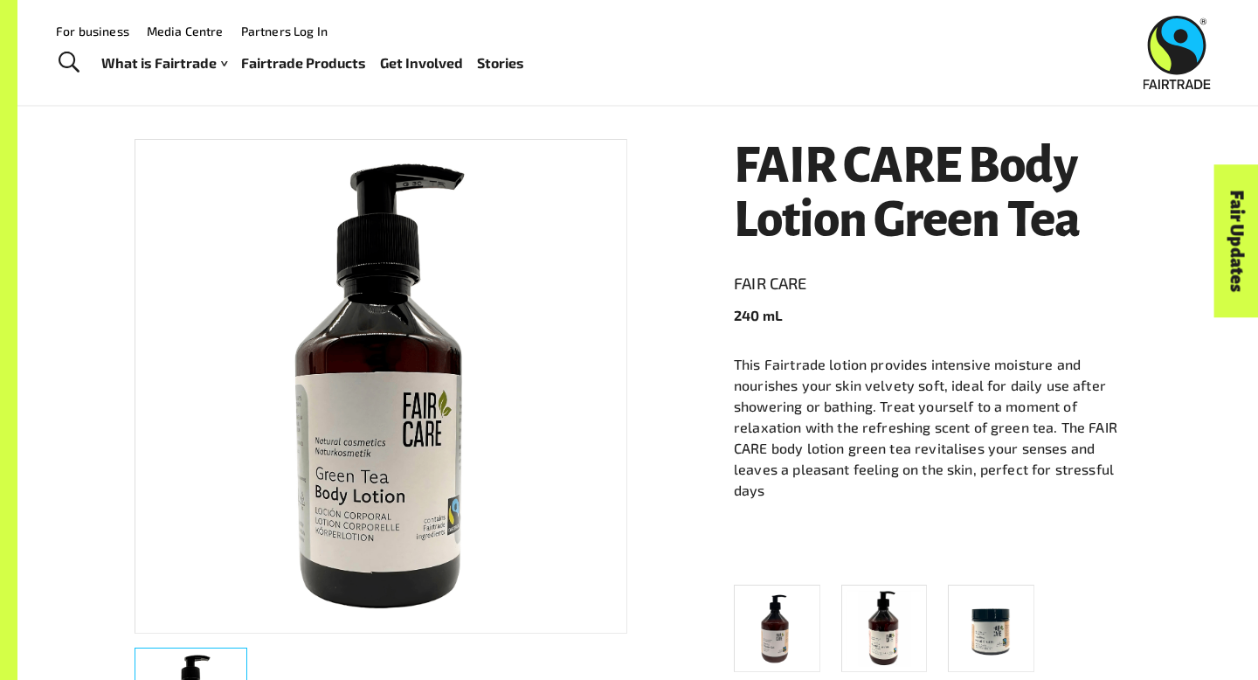
click at [732, 172] on div "FAIR CARE Body Lotion Green Tea FAIR CARE 240 mL This Fairtrade lotion provides…" at bounding box center [927, 458] width 428 height 681
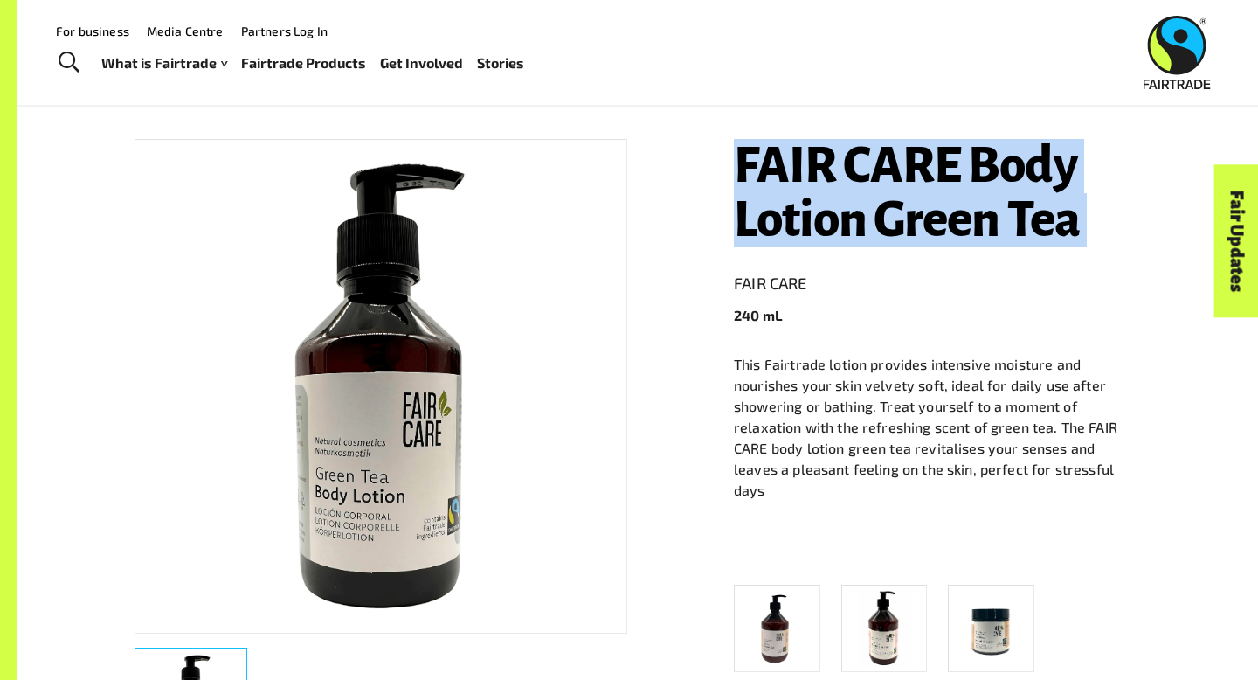
drag, startPoint x: 732, startPoint y: 172, endPoint x: 1111, endPoint y: 259, distance: 389.1
click at [1111, 259] on div "FAIR CARE Body Lotion Green Tea FAIR CARE 240 mL This Fairtrade lotion provides…" at bounding box center [927, 458] width 428 height 681
drag, startPoint x: 722, startPoint y: 142, endPoint x: 976, endPoint y: 348, distance: 326.7
click at [976, 348] on div "FAIR CARE Body Lotion Green Tea FAIR CARE 240 mL This Fairtrade lotion provides…" at bounding box center [927, 458] width 428 height 681
click at [985, 299] on header "FAIR CARE Body Lotion Green Tea FAIR CARE 240 mL" at bounding box center [937, 232] width 407 height 187
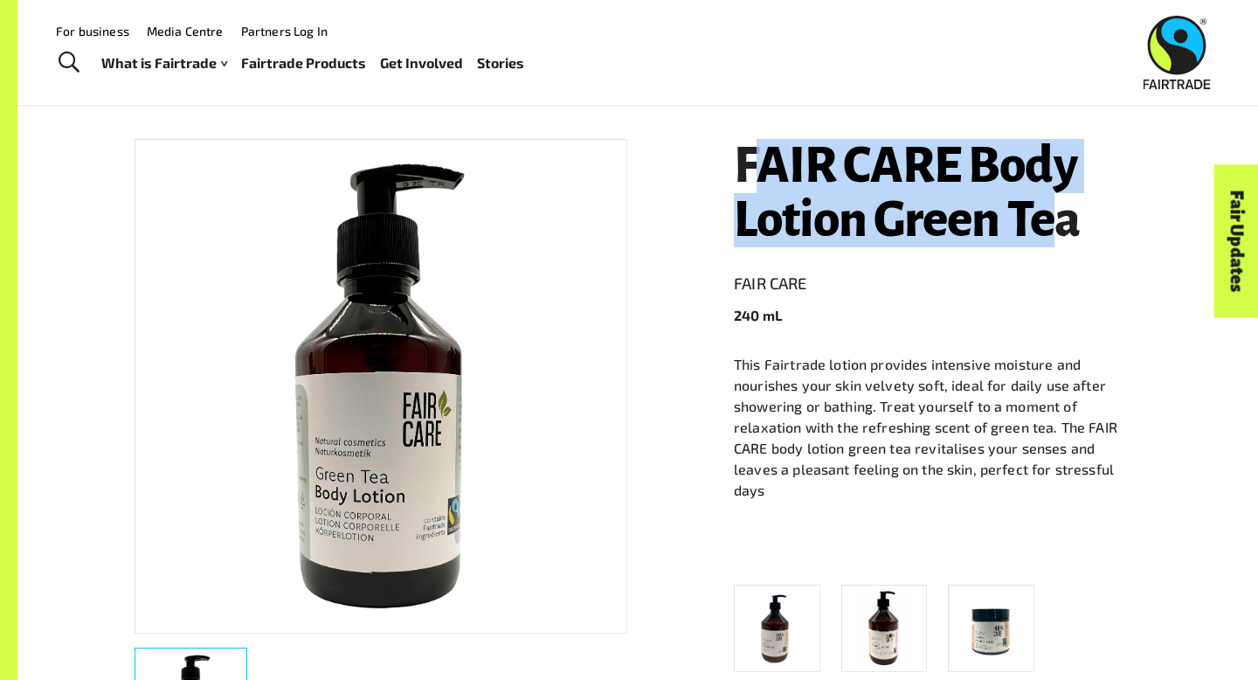
drag, startPoint x: 1061, startPoint y: 244, endPoint x: 753, endPoint y: 146, distance: 323.5
click at [753, 146] on h1 "FAIR CARE Body Lotion Green Tea" at bounding box center [937, 192] width 407 height 107
drag, startPoint x: 701, startPoint y: 151, endPoint x: 1140, endPoint y: 217, distance: 443.4
copy h1 "FAIR CARE Body Lotion Green Tea"
